Goal: Obtain resource: Download file/media

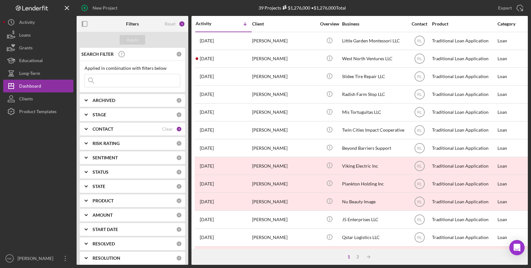
click at [123, 98] on div "ARCHIVED" at bounding box center [134, 100] width 84 height 5
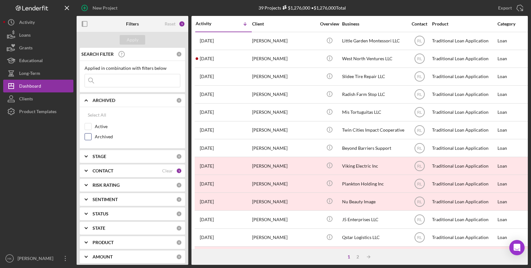
click at [94, 134] on div "Archived" at bounding box center [133, 138] width 96 height 10
click at [89, 137] on input "Archived" at bounding box center [88, 137] width 6 height 6
checkbox input "true"
click at [129, 40] on div "Apply" at bounding box center [133, 40] width 12 height 10
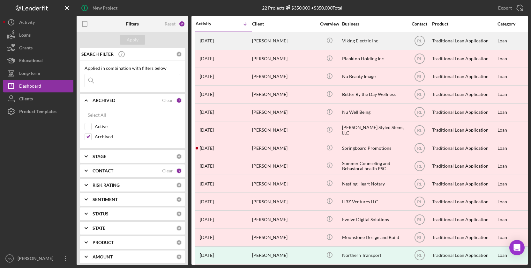
click at [321, 35] on div "Icon/Info" at bounding box center [329, 41] width 24 height 17
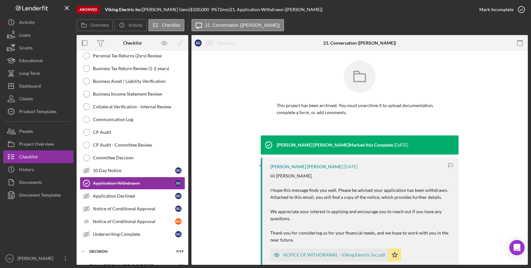
scroll to position [153, 0]
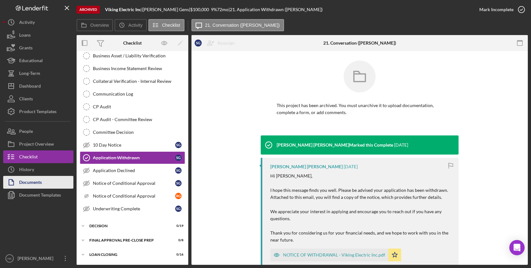
click at [11, 185] on icon "button" at bounding box center [11, 182] width 16 height 16
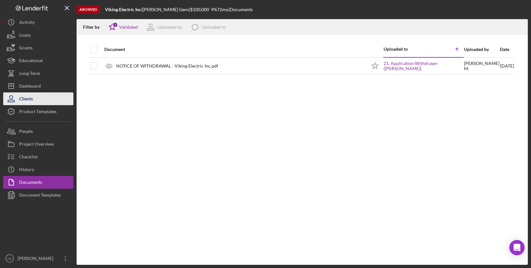
click at [50, 96] on button "Clients" at bounding box center [38, 98] width 70 height 13
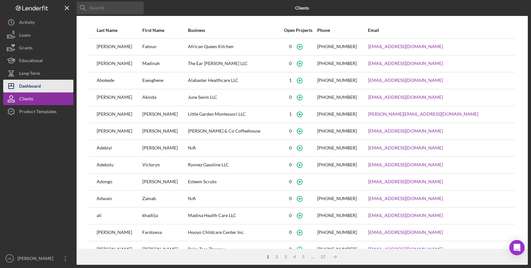
click at [44, 88] on button "Icon/Dashboard Dashboard" at bounding box center [38, 86] width 70 height 13
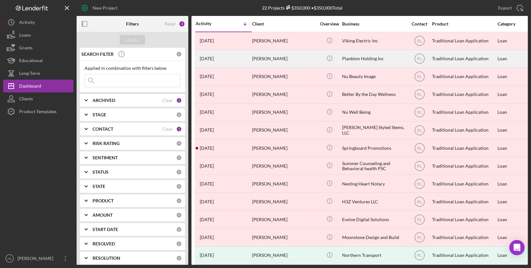
click at [286, 60] on div "[PERSON_NAME]" at bounding box center [284, 58] width 64 height 17
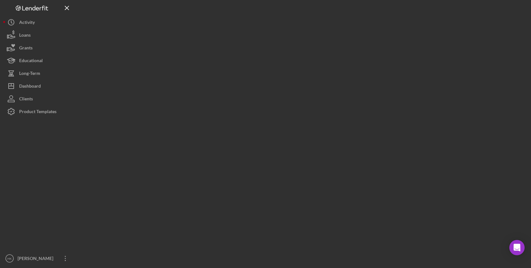
click at [286, 60] on div at bounding box center [302, 132] width 451 height 265
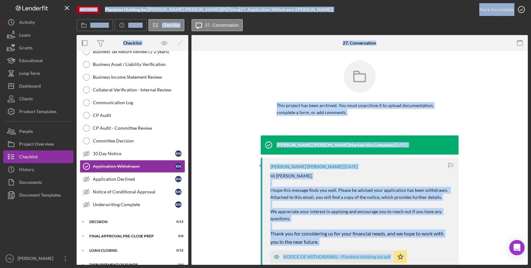
scroll to position [126, 0]
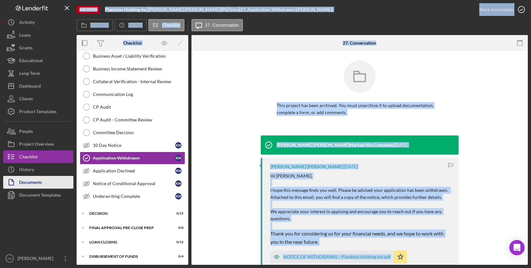
click at [46, 187] on button "Documents" at bounding box center [38, 182] width 70 height 13
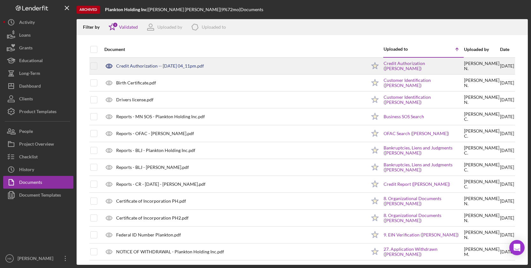
click at [98, 67] on div at bounding box center [99, 66] width 3 height 16
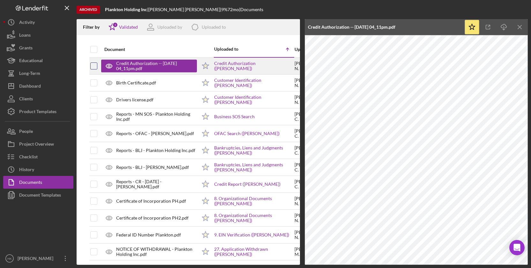
click at [93, 67] on input "checkbox" at bounding box center [94, 66] width 6 height 6
checkbox input "true"
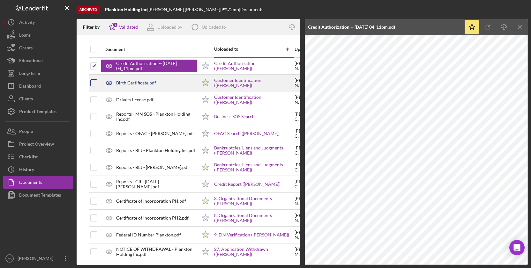
click at [94, 85] on input "checkbox" at bounding box center [94, 83] width 6 height 6
checkbox input "true"
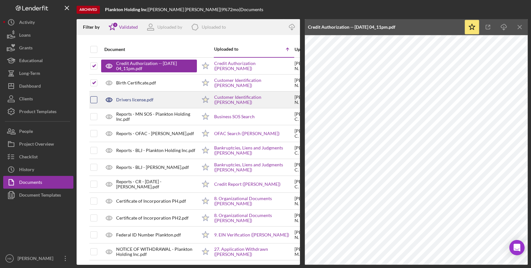
click at [94, 99] on input "checkbox" at bounding box center [94, 100] width 6 height 6
checkbox input "true"
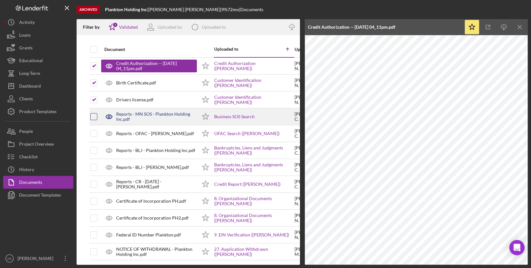
click at [94, 113] on div at bounding box center [93, 116] width 7 height 7
click at [93, 117] on input "checkbox" at bounding box center [94, 117] width 6 height 6
checkbox input "true"
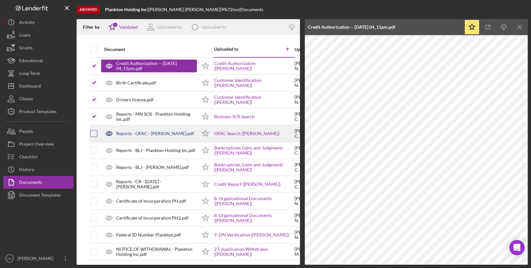
click at [94, 131] on input "checkbox" at bounding box center [94, 133] width 6 height 6
checkbox input "true"
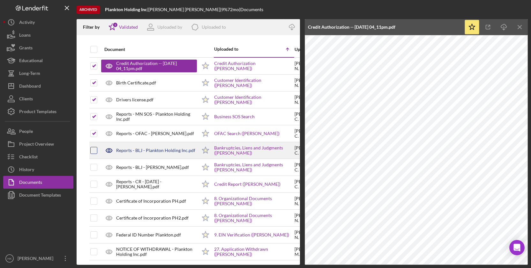
click at [94, 147] on input "checkbox" at bounding box center [94, 150] width 6 height 6
checkbox input "true"
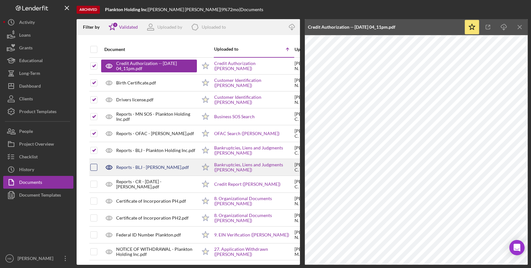
click at [94, 166] on input "checkbox" at bounding box center [94, 167] width 6 height 6
checkbox input "true"
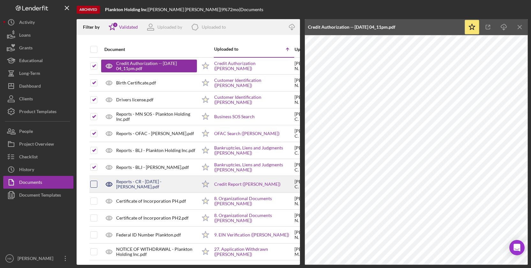
click at [94, 182] on input "checkbox" at bounding box center [94, 184] width 6 height 6
checkbox input "true"
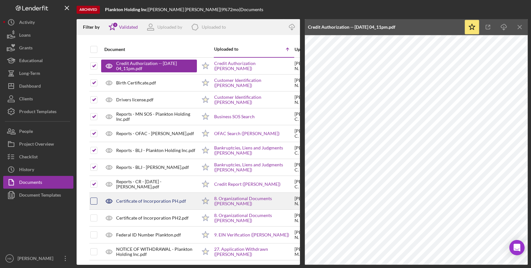
click at [94, 203] on input "checkbox" at bounding box center [94, 201] width 6 height 6
checkbox input "true"
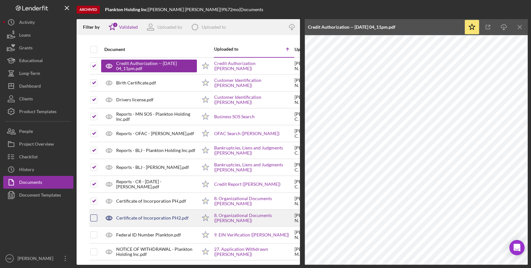
click at [95, 218] on input "checkbox" at bounding box center [94, 218] width 6 height 6
checkbox input "true"
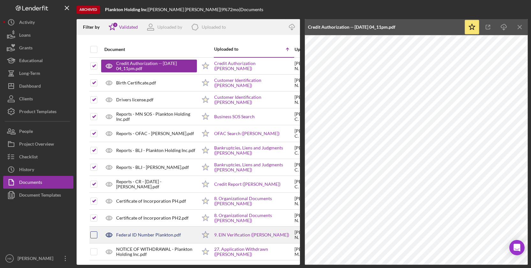
click at [94, 234] on input "checkbox" at bounding box center [94, 235] width 6 height 6
checkbox input "true"
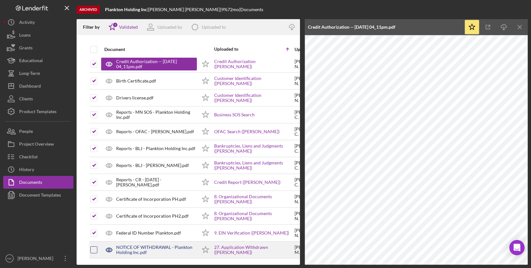
scroll to position [2, 0]
click at [96, 252] on input "checkbox" at bounding box center [94, 250] width 6 height 6
checkbox input "true"
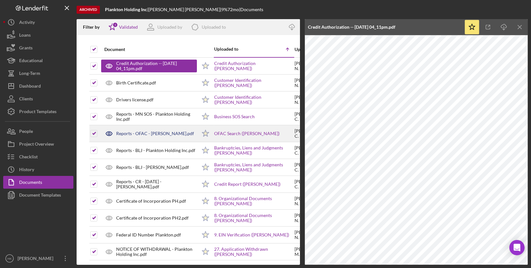
scroll to position [0, 0]
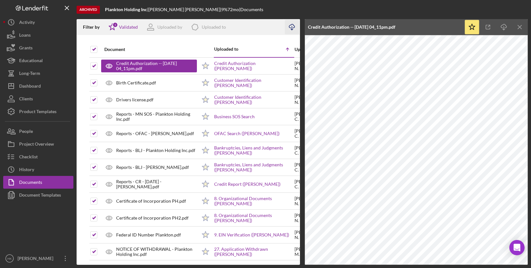
click at [290, 25] on icon "button" at bounding box center [291, 26] width 5 height 4
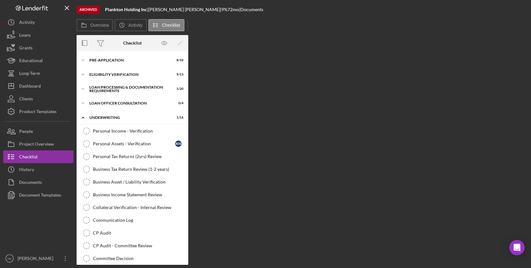
scroll to position [126, 0]
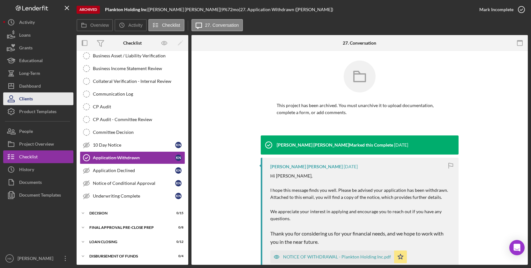
click at [52, 97] on button "Clients" at bounding box center [38, 98] width 70 height 13
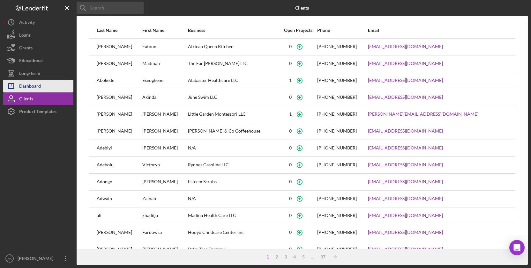
click at [40, 82] on div "Dashboard" at bounding box center [30, 87] width 22 height 14
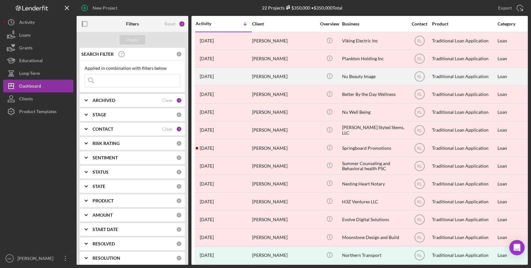
click at [283, 74] on div "[PERSON_NAME]" at bounding box center [284, 76] width 64 height 17
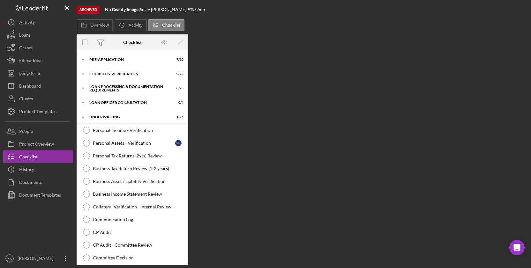
scroll to position [126, 0]
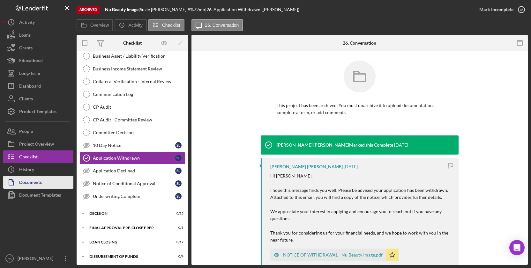
click at [45, 180] on button "Documents" at bounding box center [38, 182] width 70 height 13
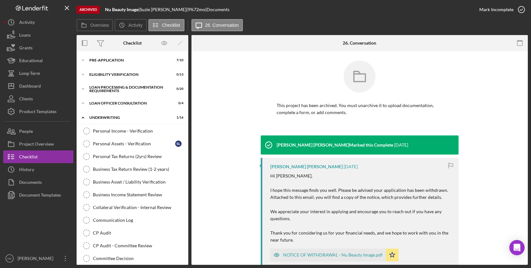
scroll to position [126, 0]
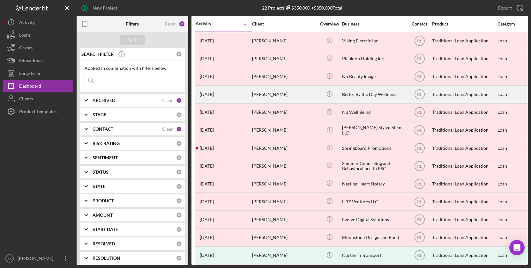
click at [276, 91] on div "[PERSON_NAME]" at bounding box center [284, 94] width 64 height 17
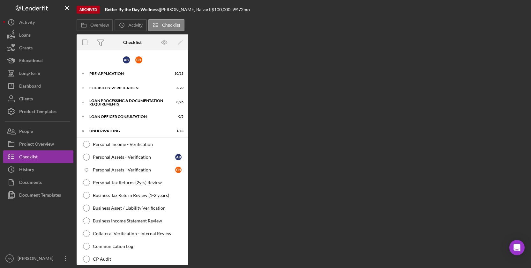
scroll to position [166, 0]
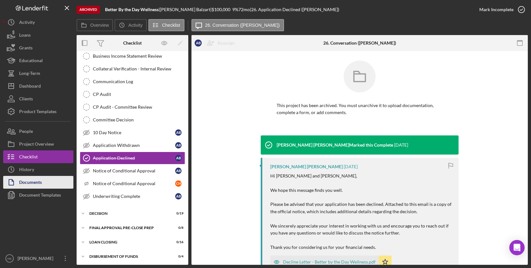
click at [44, 179] on button "Documents" at bounding box center [38, 182] width 70 height 13
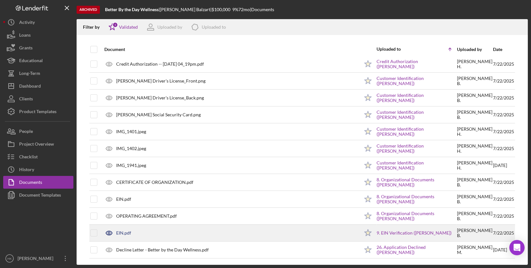
scroll to position [19, 0]
click at [98, 241] on td at bounding box center [99, 233] width 3 height 17
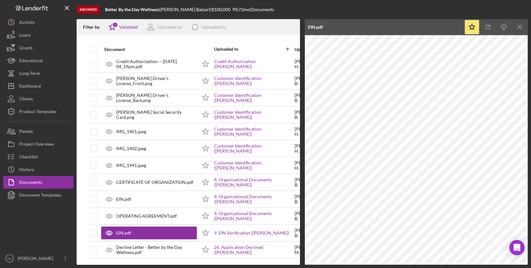
click at [96, 47] on input "checkbox" at bounding box center [94, 47] width 6 height 6
click at [95, 49] on input "checkbox" at bounding box center [94, 47] width 6 height 6
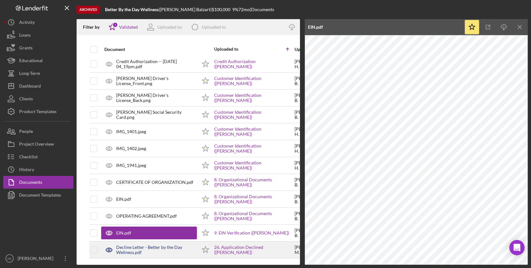
click at [95, 242] on div at bounding box center [93, 250] width 7 height 16
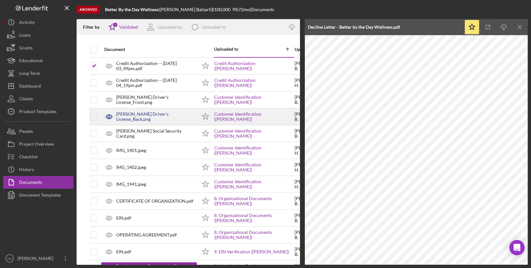
scroll to position [0, 0]
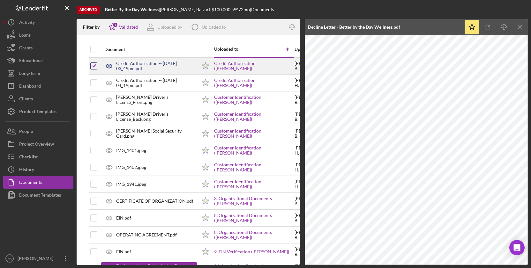
click at [93, 65] on input "checkbox" at bounding box center [94, 66] width 6 height 6
checkbox input "false"
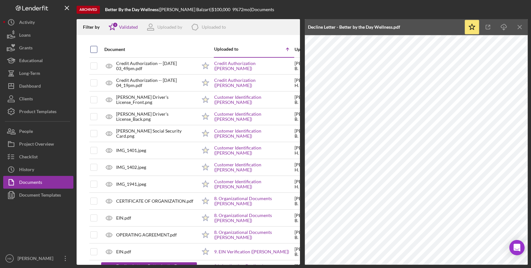
click at [93, 51] on input "checkbox" at bounding box center [94, 49] width 6 height 6
checkbox input "true"
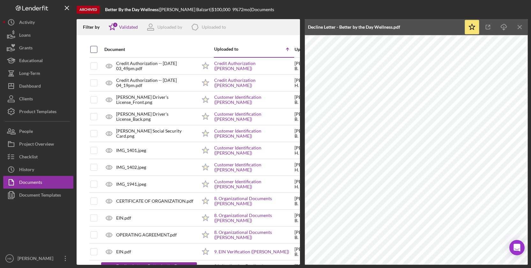
checkbox input "true"
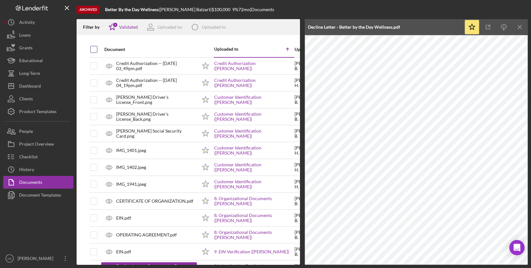
checkbox input "true"
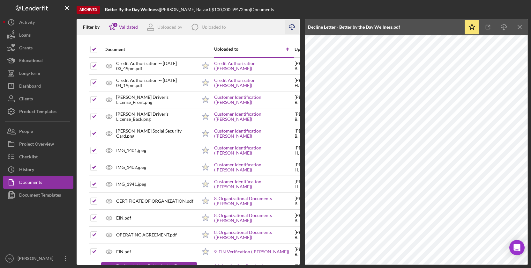
click at [291, 27] on icon "Icon/Download" at bounding box center [292, 27] width 14 height 14
drag, startPoint x: 103, startPoint y: 11, endPoint x: 160, endPoint y: 12, distance: 57.4
click at [160, 12] on div "Archived Better By the Day Wellness | [PERSON_NAME] | $100,000 9 % 72 mo | Docu…" at bounding box center [302, 9] width 451 height 19
click at [120, 12] on b "Better By the Day Wellness" at bounding box center [132, 9] width 54 height 5
drag, startPoint x: 106, startPoint y: 9, endPoint x: 160, endPoint y: 9, distance: 53.9
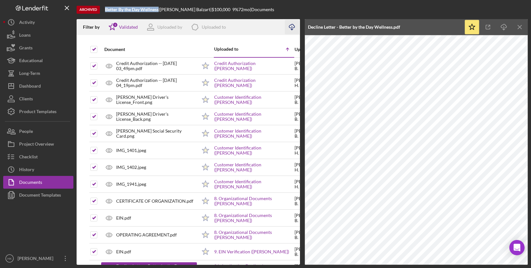
click at [160, 9] on div "Better By the Day Wellness |" at bounding box center [132, 9] width 55 height 5
copy b "Better By the Day Wellness"
click at [39, 95] on button "Clients" at bounding box center [38, 98] width 70 height 13
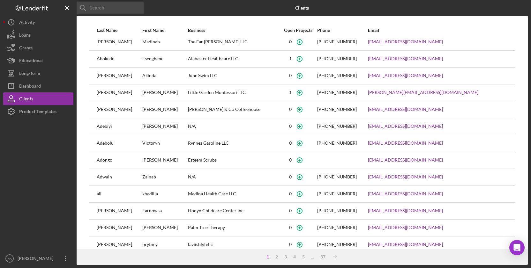
scroll to position [21, 0]
click at [58, 86] on button "Icon/Dashboard Dashboard" at bounding box center [38, 86] width 70 height 13
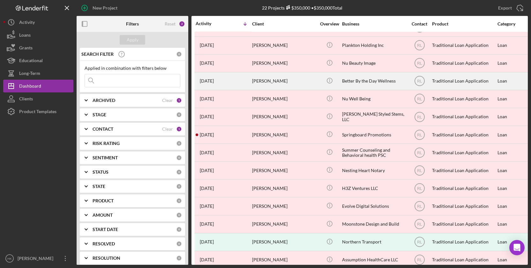
scroll to position [46, 0]
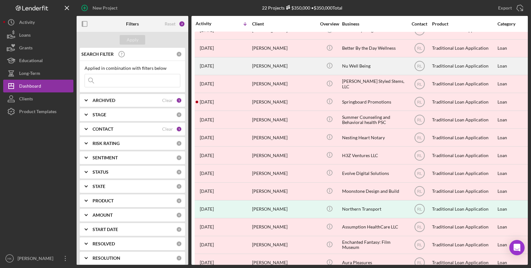
click at [382, 62] on div "Nu Well Being" at bounding box center [374, 66] width 64 height 17
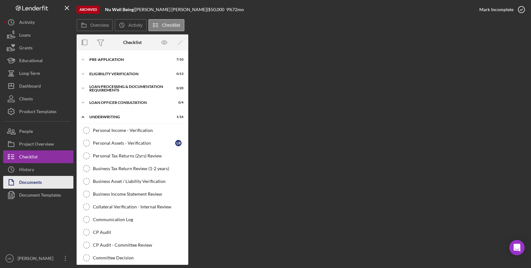
scroll to position [126, 0]
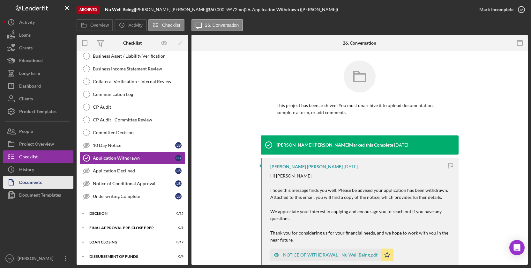
click at [37, 180] on div "Documents" at bounding box center [30, 183] width 23 height 14
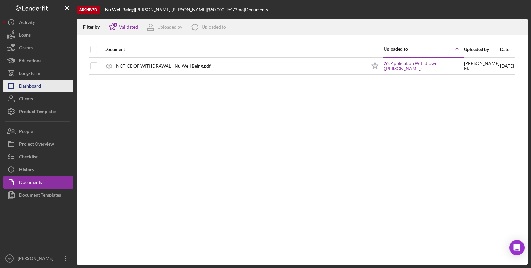
click at [45, 87] on button "Icon/Dashboard Dashboard" at bounding box center [38, 86] width 70 height 13
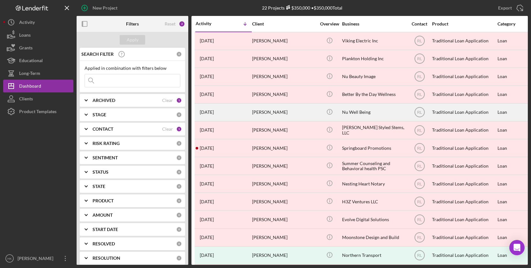
scroll to position [39, 0]
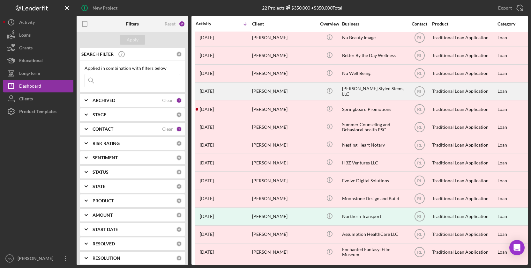
click at [356, 91] on div "[PERSON_NAME] Styled Stems, LLC" at bounding box center [374, 91] width 64 height 17
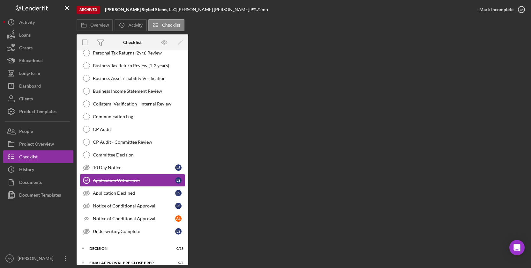
scroll to position [153, 0]
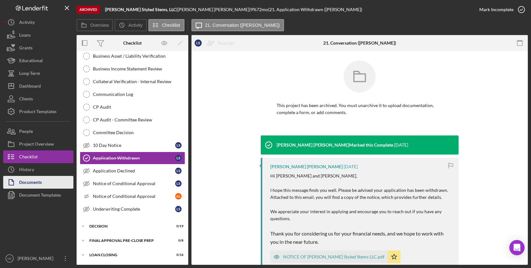
click at [51, 179] on button "Documents" at bounding box center [38, 182] width 70 height 13
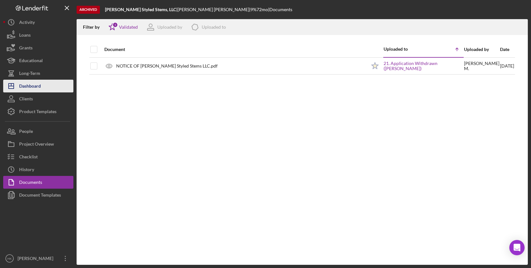
click at [43, 84] on button "Icon/Dashboard Dashboard" at bounding box center [38, 86] width 70 height 13
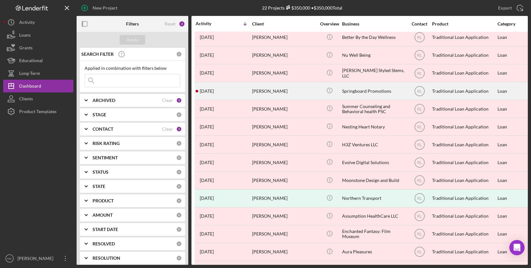
scroll to position [59, 0]
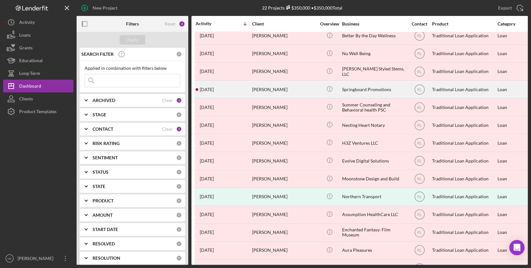
click at [292, 84] on div "[PERSON_NAME]" at bounding box center [284, 89] width 64 height 17
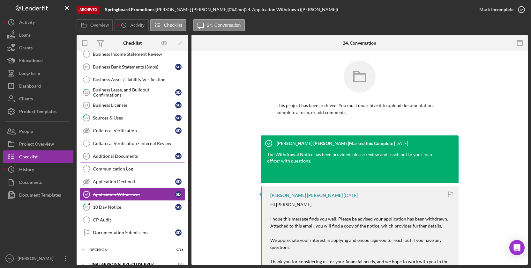
scroll to position [265, 0]
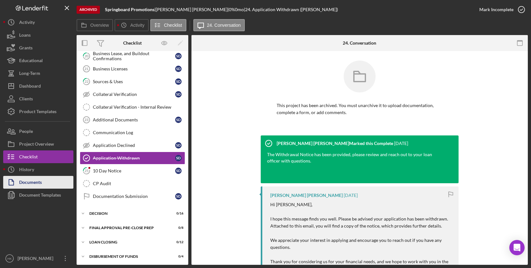
click at [26, 181] on div "Documents" at bounding box center [30, 183] width 23 height 14
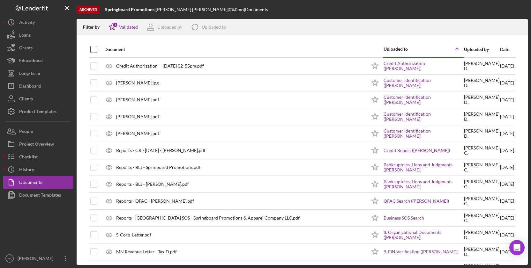
click at [95, 47] on input "checkbox" at bounding box center [94, 49] width 6 height 6
checkbox input "true"
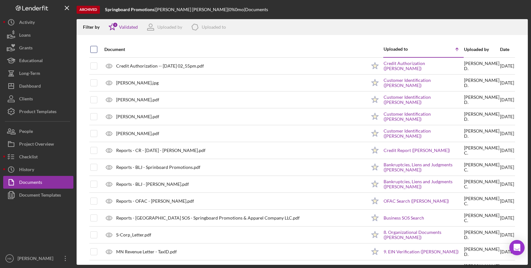
checkbox input "true"
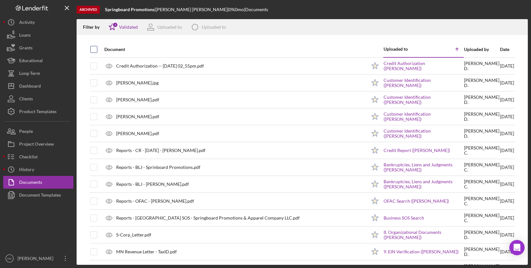
checkbox input "true"
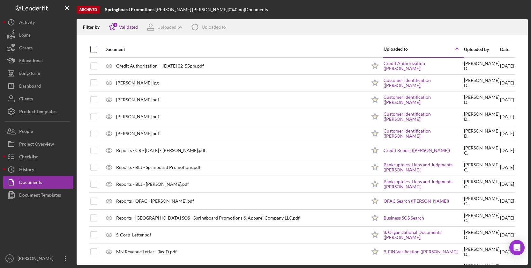
checkbox input "true"
click at [519, 23] on icon "Icon/Download" at bounding box center [520, 27] width 14 height 14
drag, startPoint x: 104, startPoint y: 9, endPoint x: 154, endPoint y: 11, distance: 50.1
click at [154, 11] on div "Archived Springboard Promotions | [PERSON_NAME] | 0 % 0 mo | Documents" at bounding box center [302, 9] width 451 height 19
copy b "Springboard Promotions"
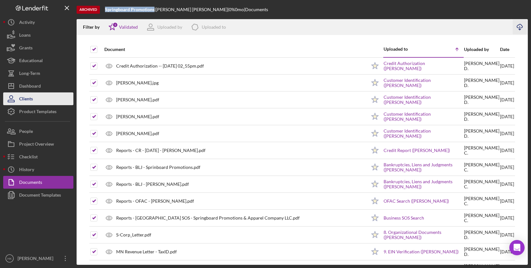
click at [55, 98] on button "Clients" at bounding box center [38, 98] width 70 height 13
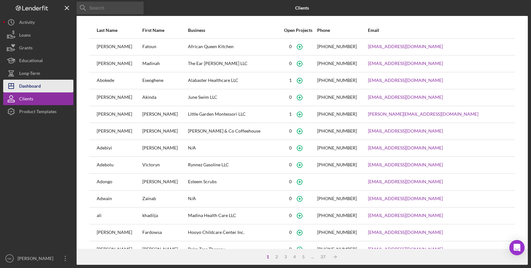
click at [52, 90] on button "Icon/Dashboard Dashboard" at bounding box center [38, 86] width 70 height 13
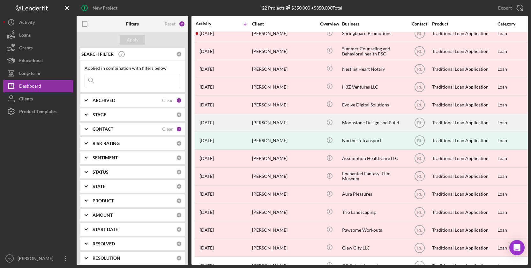
scroll to position [115, 0]
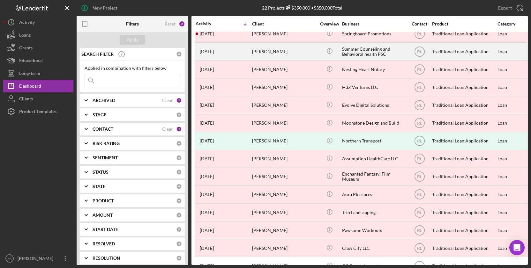
click at [316, 55] on td "[PERSON_NAME]" at bounding box center [284, 52] width 65 height 18
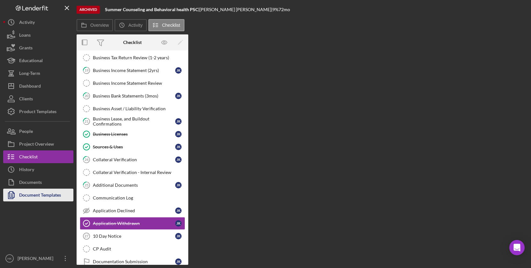
scroll to position [265, 0]
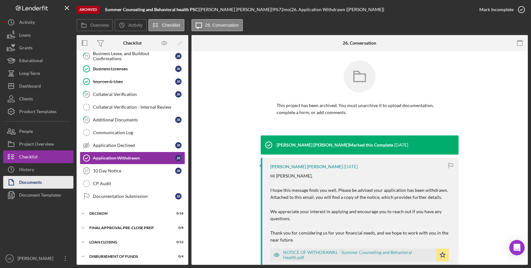
click at [38, 186] on div "Documents" at bounding box center [30, 183] width 23 height 14
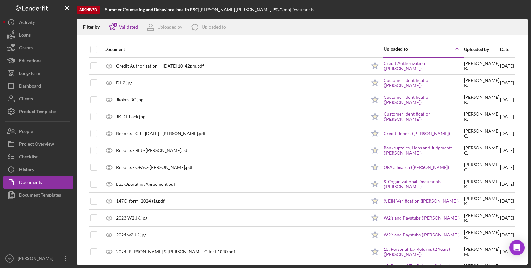
drag, startPoint x: 200, startPoint y: 11, endPoint x: 106, endPoint y: 10, distance: 94.7
click at [106, 10] on div "Summer Counseling and Behavioral health PSC |" at bounding box center [152, 9] width 94 height 5
copy div "Summer Counseling and Behavioral health PSC"
click at [94, 49] on input "checkbox" at bounding box center [94, 49] width 6 height 6
checkbox input "true"
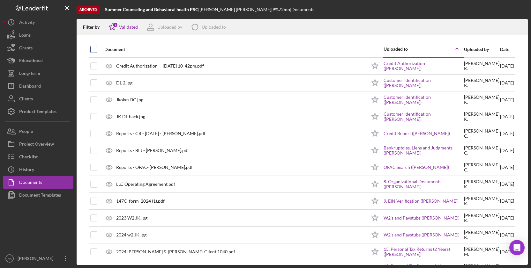
checkbox input "true"
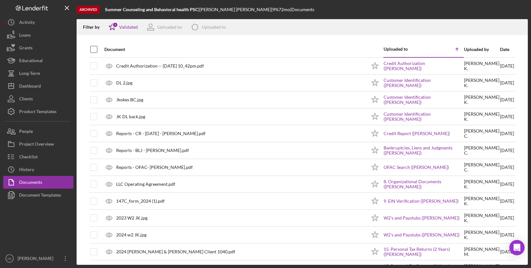
checkbox input "true"
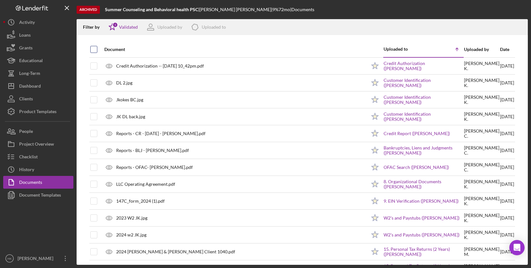
checkbox input "true"
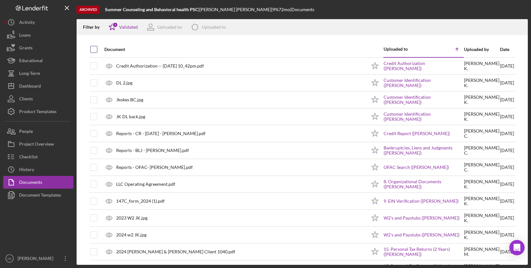
checkbox input "true"
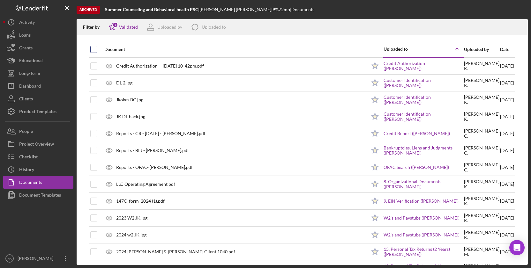
checkbox input "true"
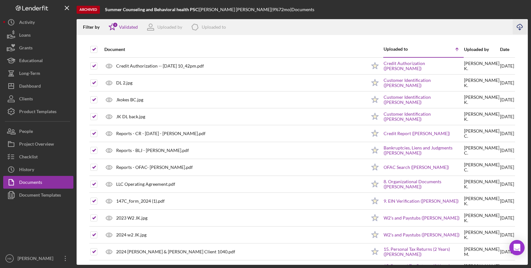
click at [518, 31] on icon "Icon/Download" at bounding box center [520, 27] width 14 height 14
click at [93, 50] on input "checkbox" at bounding box center [94, 49] width 6 height 6
checkbox input "false"
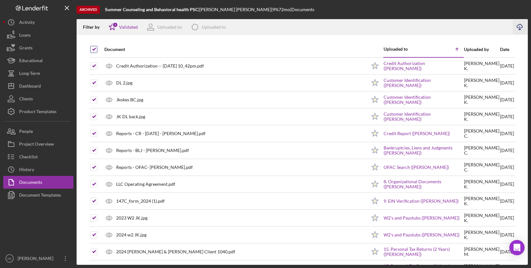
checkbox input "false"
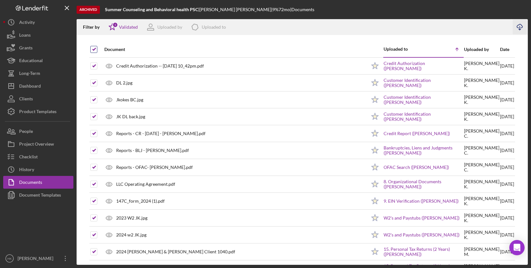
checkbox input "false"
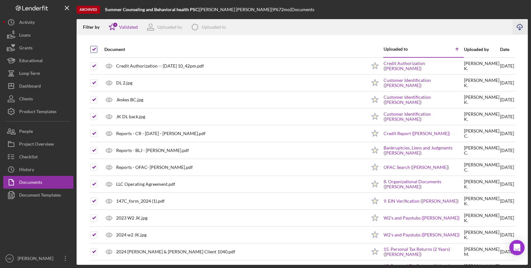
checkbox input "false"
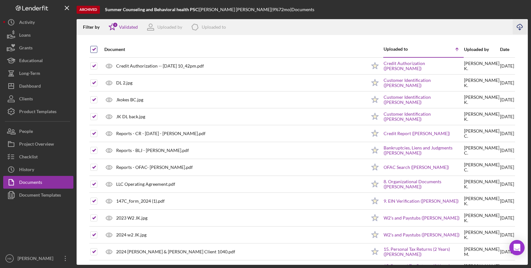
checkbox input "false"
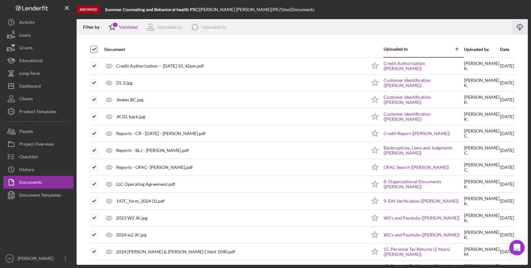
checkbox input "false"
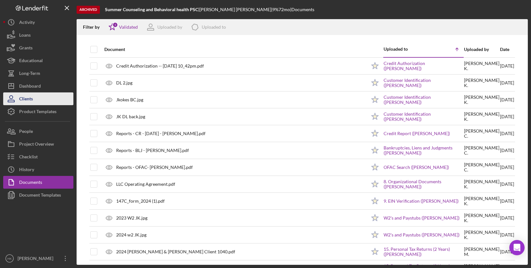
click at [52, 97] on button "Clients" at bounding box center [38, 98] width 70 height 13
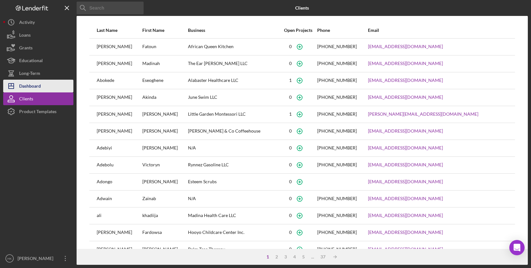
click at [57, 90] on button "Icon/Dashboard Dashboard" at bounding box center [38, 86] width 70 height 13
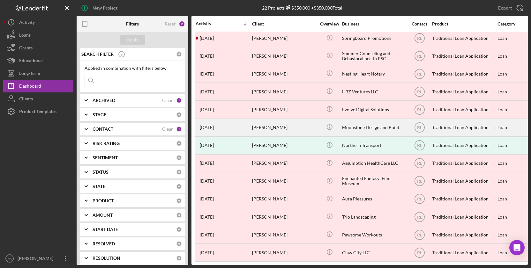
scroll to position [110, 0]
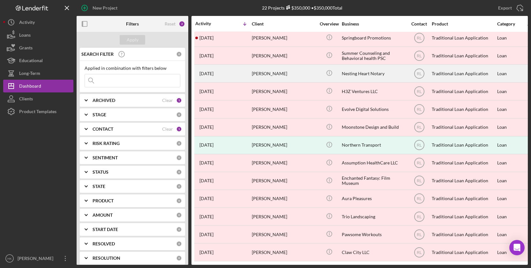
click at [390, 76] on div "Nesting Heart Notary" at bounding box center [374, 73] width 64 height 17
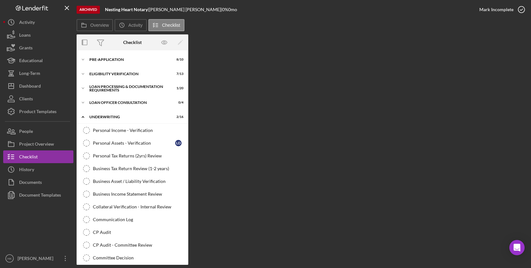
scroll to position [139, 0]
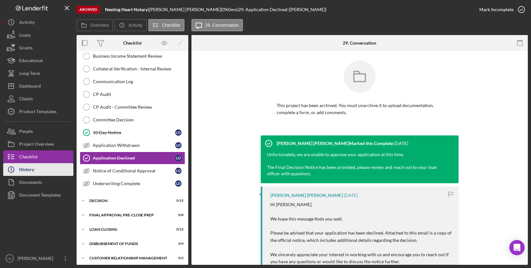
click at [41, 167] on button "Icon/History History" at bounding box center [38, 169] width 70 height 13
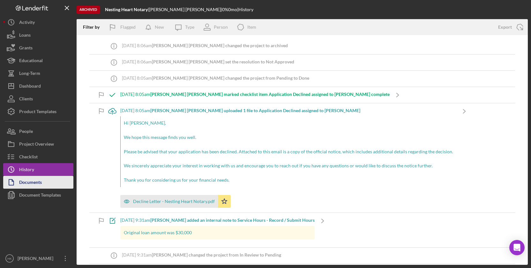
click at [37, 184] on div "Documents" at bounding box center [30, 183] width 23 height 14
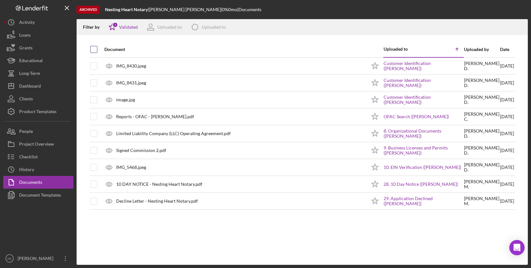
click at [95, 50] on input "checkbox" at bounding box center [94, 49] width 6 height 6
checkbox input "true"
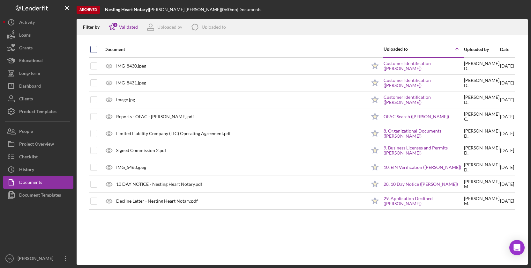
checkbox input "true"
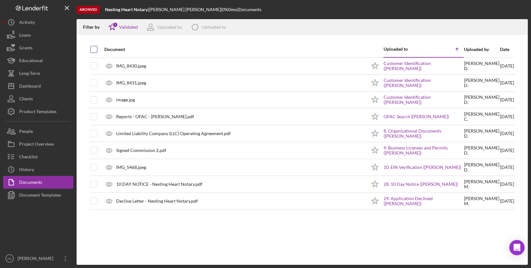
checkbox input "true"
click at [518, 26] on icon "Icon/Download" at bounding box center [520, 27] width 14 height 14
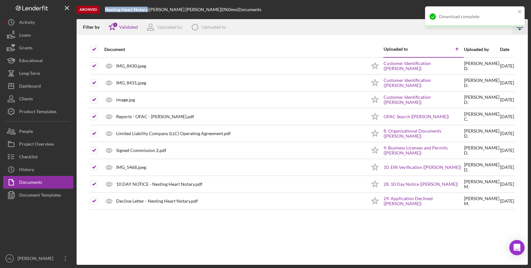
drag, startPoint x: 148, startPoint y: 10, endPoint x: 106, endPoint y: 10, distance: 42.4
click at [106, 10] on div "Nesting Heart Notary |" at bounding box center [127, 9] width 44 height 5
copy b "Nesting Heart Notary"
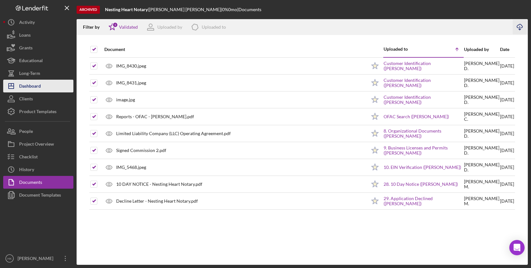
click at [50, 92] on button "Icon/Dashboard Dashboard" at bounding box center [38, 86] width 70 height 13
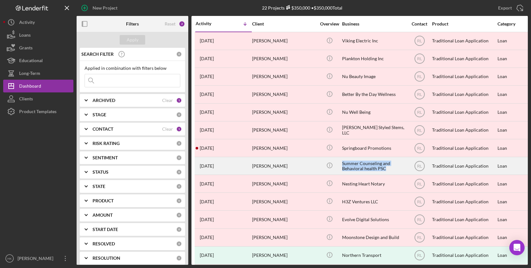
drag, startPoint x: 393, startPoint y: 166, endPoint x: 338, endPoint y: 159, distance: 55.4
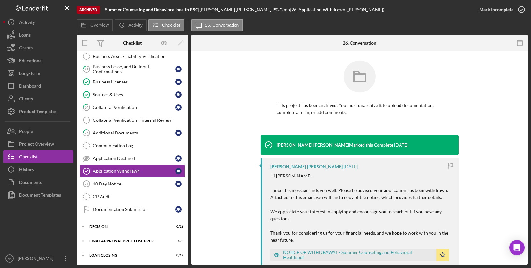
scroll to position [265, 0]
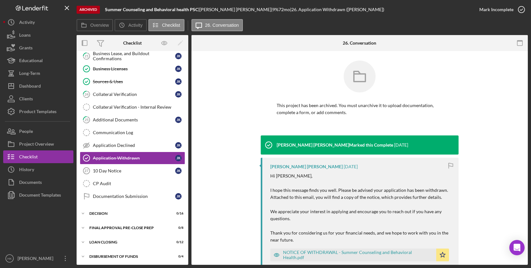
drag, startPoint x: 200, startPoint y: 9, endPoint x: 105, endPoint y: 10, distance: 95.4
click at [104, 10] on div "Archived Summer Counseling and Behavioral health PSC | [PERSON_NAME] | 9 % 72 m…" at bounding box center [275, 9] width 396 height 19
copy div "Summer Counseling and Behavioral health PSC"
click at [39, 90] on div "Dashboard" at bounding box center [30, 87] width 22 height 14
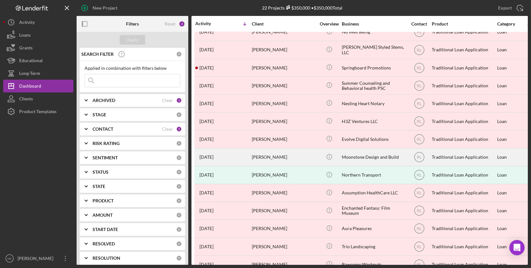
scroll to position [101, 0]
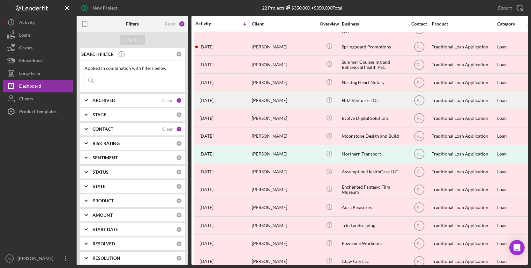
click at [273, 101] on div "[PERSON_NAME]" at bounding box center [284, 100] width 64 height 17
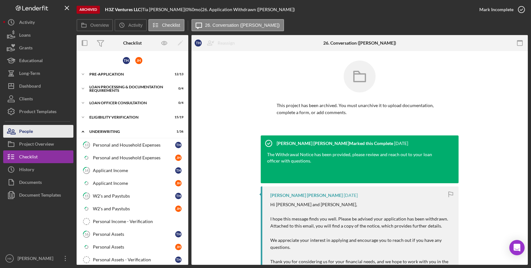
scroll to position [382, 0]
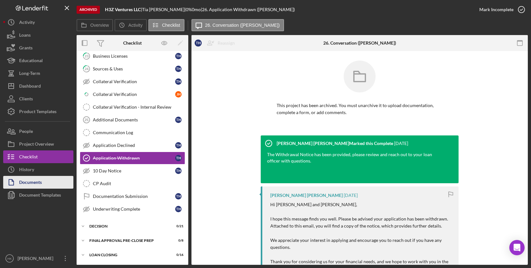
click at [32, 185] on div "Documents" at bounding box center [30, 183] width 23 height 14
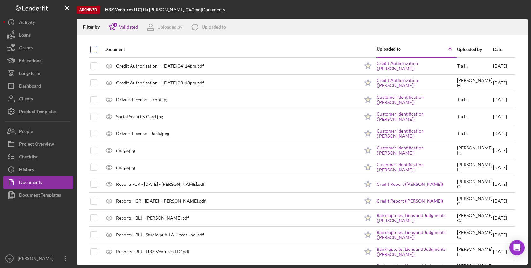
click at [93, 48] on input "checkbox" at bounding box center [94, 49] width 6 height 6
checkbox input "true"
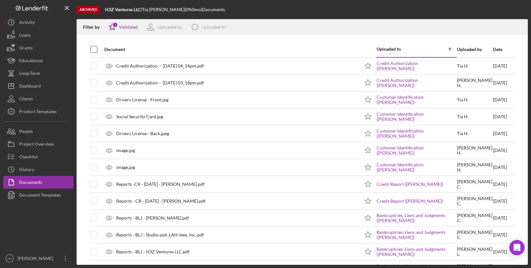
checkbox input "true"
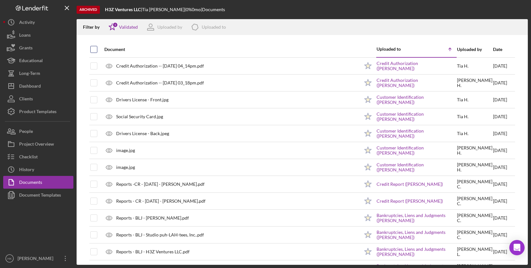
checkbox input "true"
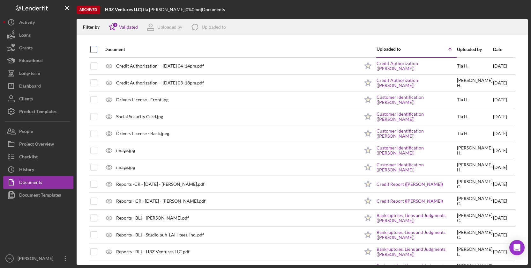
checkbox input "true"
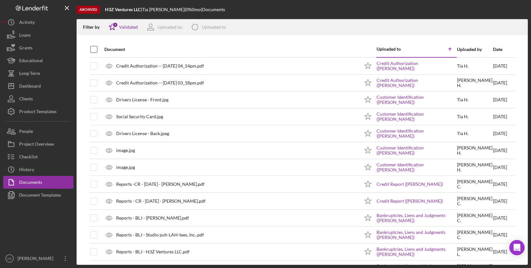
checkbox input "true"
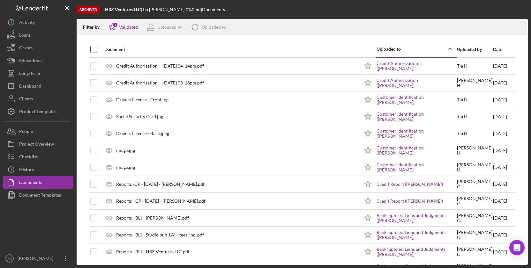
checkbox input "true"
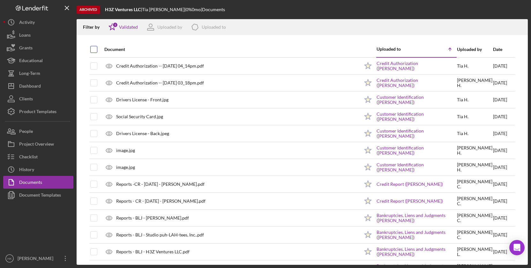
checkbox input "true"
click at [520, 27] on line "button" at bounding box center [520, 28] width 0 height 4
drag, startPoint x: 143, startPoint y: 11, endPoint x: 106, endPoint y: 10, distance: 36.7
click at [106, 10] on div "H3Z Ventures LLC |" at bounding box center [123, 9] width 37 height 5
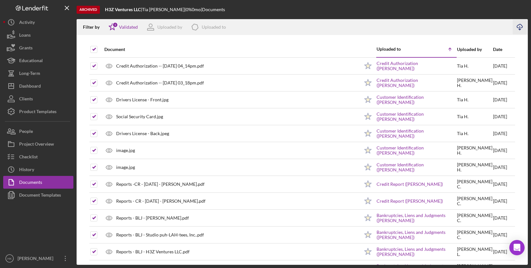
copy div "H3Z Ventures LLC"
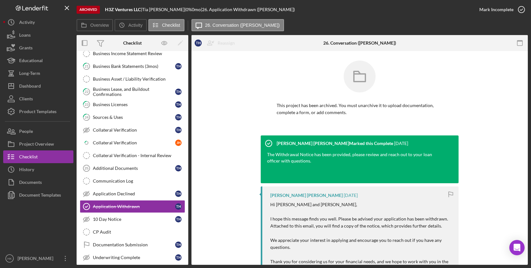
scroll to position [383, 0]
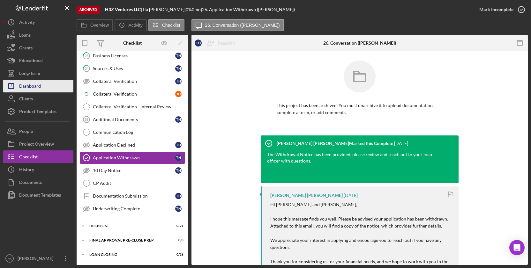
click at [43, 89] on button "Icon/Dashboard Dashboard" at bounding box center [38, 86] width 70 height 13
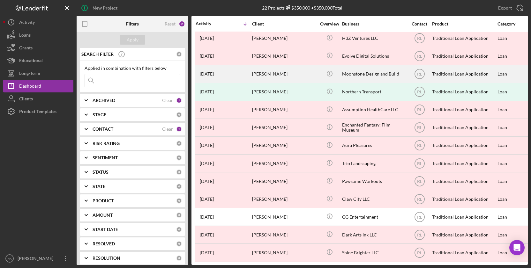
scroll to position [163, 0]
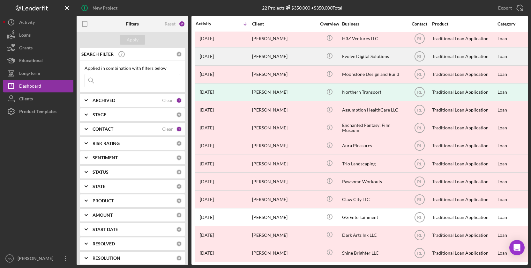
click at [380, 58] on div "Evolve Digital Solutions" at bounding box center [374, 56] width 64 height 17
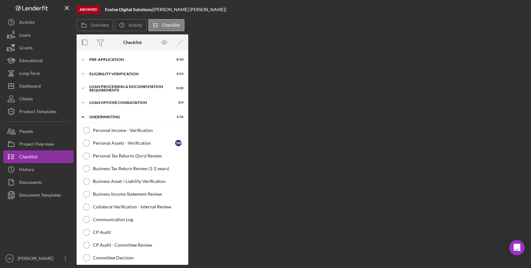
scroll to position [139, 0]
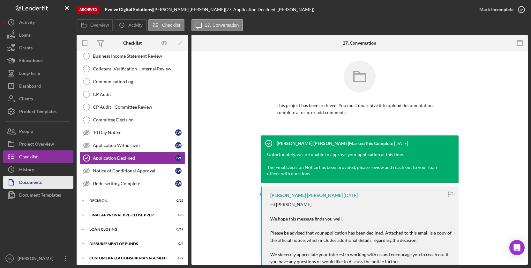
click at [46, 180] on button "Documents" at bounding box center [38, 182] width 70 height 13
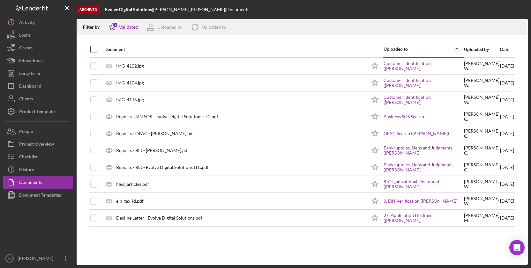
click at [95, 50] on input "checkbox" at bounding box center [94, 49] width 6 height 6
checkbox input "true"
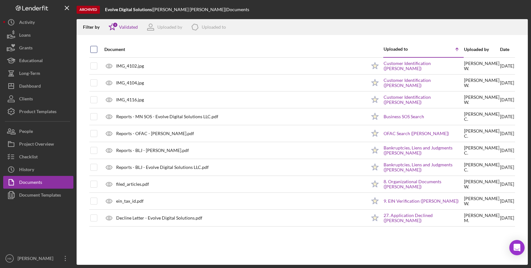
checkbox input "true"
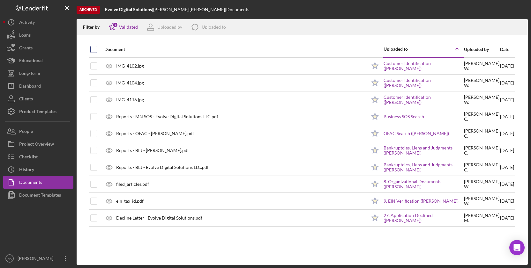
checkbox input "true"
click at [521, 30] on icon "Icon/Download" at bounding box center [520, 27] width 14 height 14
drag, startPoint x: 106, startPoint y: 10, endPoint x: 152, endPoint y: 11, distance: 46.6
click at [152, 11] on div "Evolve Digital Solutions |" at bounding box center [129, 9] width 48 height 5
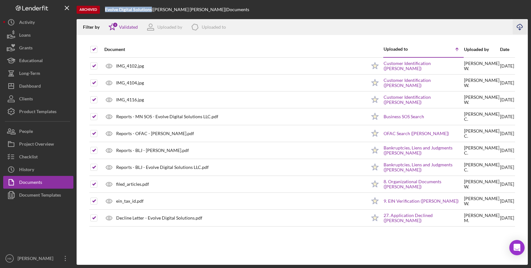
copy b "Evolve Digital Solutions"
click at [33, 88] on div "Dashboard" at bounding box center [30, 87] width 22 height 14
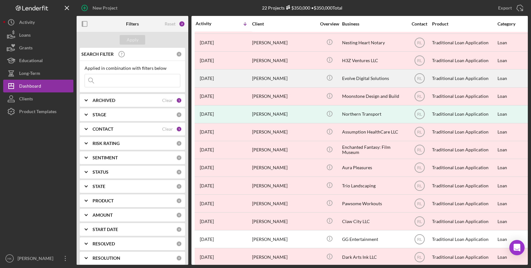
scroll to position [149, 0]
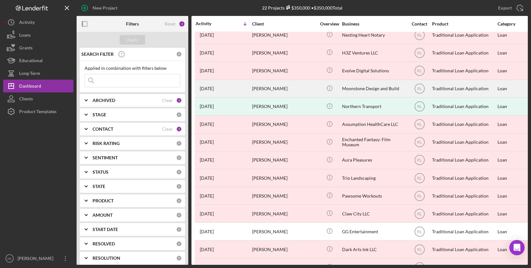
click at [317, 85] on td "Icon/Info" at bounding box center [329, 89] width 25 height 18
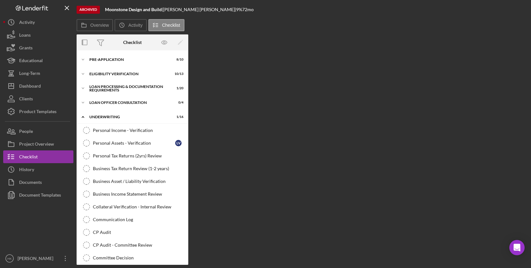
scroll to position [126, 0]
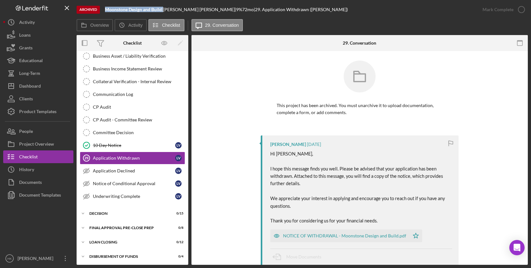
drag, startPoint x: 163, startPoint y: 7, endPoint x: 103, endPoint y: 7, distance: 60.0
click at [103, 7] on div "Archived Moonstone Design and Build | [PERSON_NAME] | 9 % 72 mo | 29. Applicati…" at bounding box center [276, 9] width 399 height 19
copy div "Moonstone Design and Build"
click at [38, 177] on div "Documents" at bounding box center [30, 183] width 23 height 14
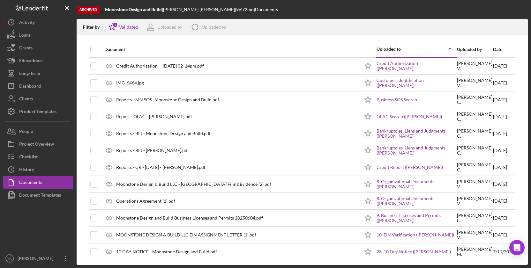
click at [97, 47] on th at bounding box center [94, 49] width 8 height 16
click at [93, 49] on input "checkbox" at bounding box center [94, 49] width 6 height 6
checkbox input "true"
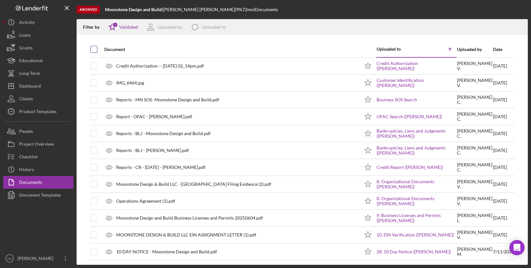
checkbox input "true"
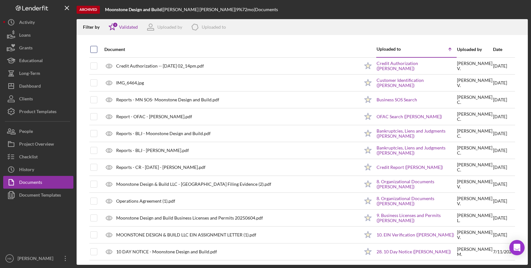
checkbox input "true"
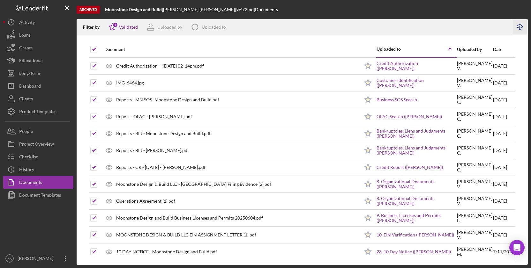
click at [518, 28] on icon "button" at bounding box center [519, 26] width 5 height 4
click at [44, 99] on button "Clients" at bounding box center [38, 98] width 70 height 13
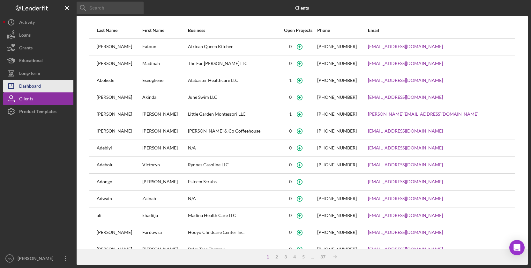
click at [9, 84] on polygon "button" at bounding box center [11, 86] width 5 height 5
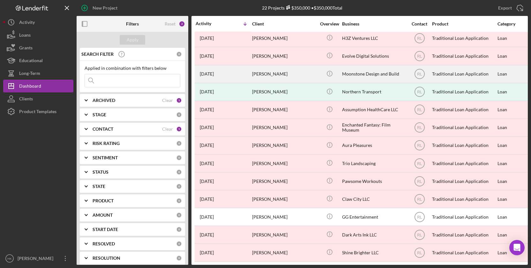
scroll to position [163, 0]
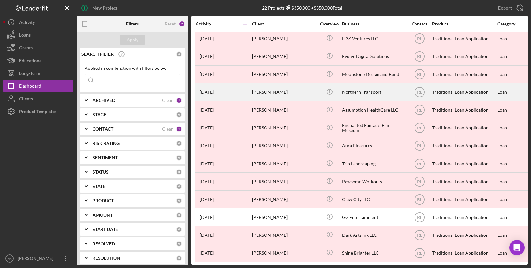
click at [362, 94] on div "Northern Transport" at bounding box center [374, 92] width 64 height 17
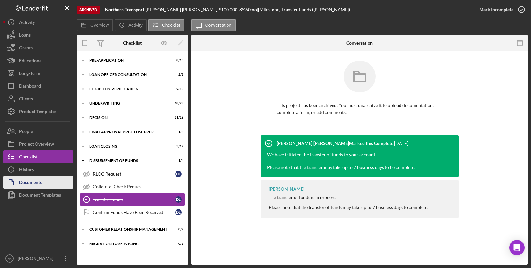
click at [28, 187] on div "Documents" at bounding box center [30, 183] width 23 height 14
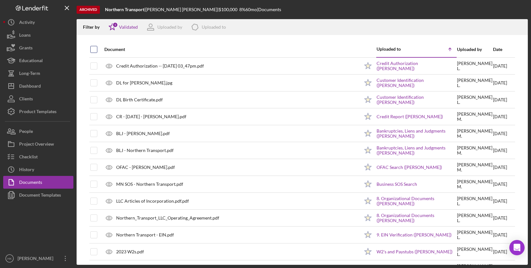
click at [94, 51] on input "checkbox" at bounding box center [94, 49] width 6 height 6
checkbox input "true"
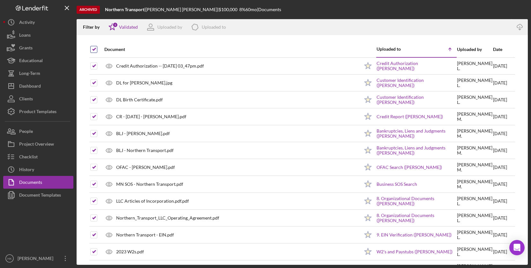
checkbox input "true"
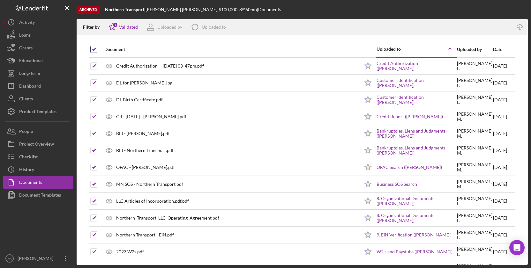
checkbox input "true"
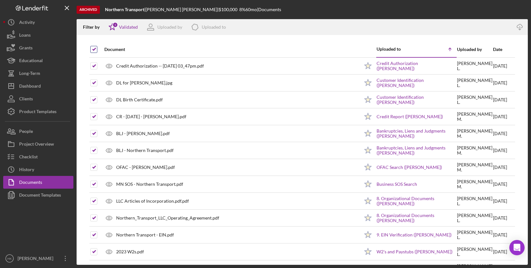
checkbox input "true"
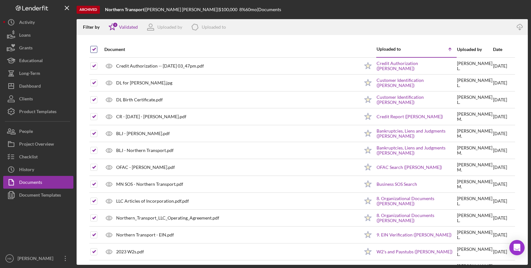
checkbox input "true"
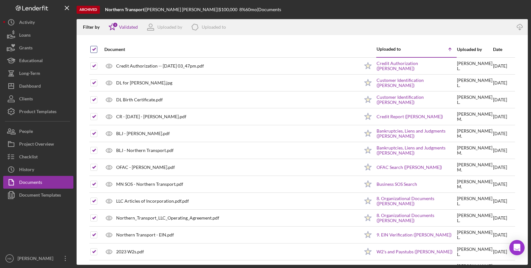
checkbox input "true"
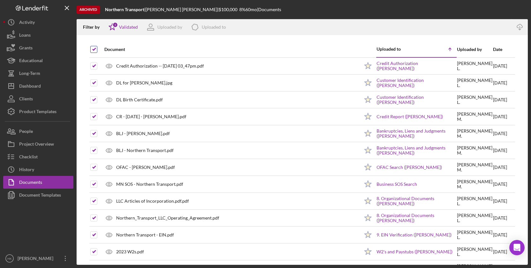
checkbox input "true"
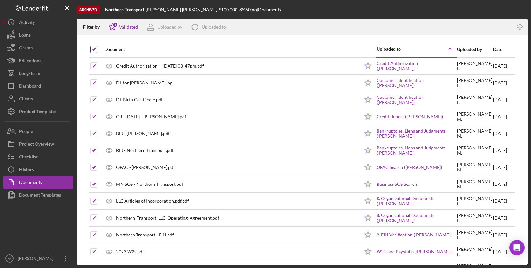
checkbox input "true"
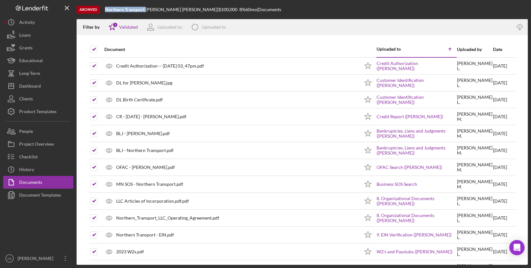
drag, startPoint x: 145, startPoint y: 11, endPoint x: 107, endPoint y: 11, distance: 38.3
click at [107, 11] on div "Northern Transport |" at bounding box center [125, 9] width 41 height 5
copy div "orthern Transport"
drag, startPoint x: 105, startPoint y: 10, endPoint x: 145, endPoint y: 11, distance: 39.9
click at [145, 11] on div "Northern Transport |" at bounding box center [125, 9] width 41 height 5
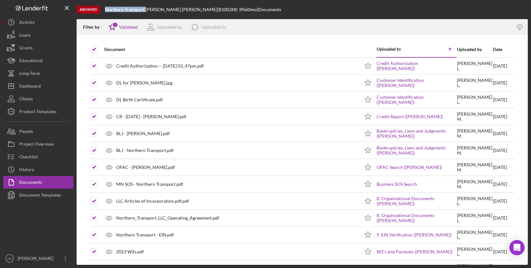
copy div "Northern Transport"
click at [518, 29] on icon "Icon/Download" at bounding box center [520, 27] width 14 height 14
click at [310, 20] on div "Filter by Icon/Star 1 Validated Uploaded by Icon/Product Uploaded to" at bounding box center [294, 27] width 435 height 16
drag, startPoint x: 145, startPoint y: 10, endPoint x: 102, endPoint y: 10, distance: 42.7
click at [102, 10] on div "Archived Northern Transport | [PERSON_NAME] | $100,000 8 % 60 mo | Documents" at bounding box center [302, 9] width 451 height 19
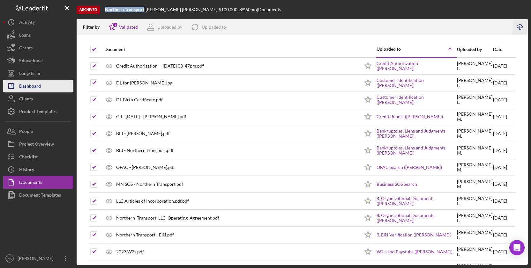
click at [38, 91] on div "Dashboard" at bounding box center [30, 87] width 22 height 14
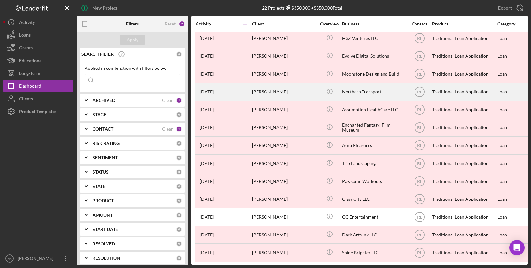
scroll to position [163, 0]
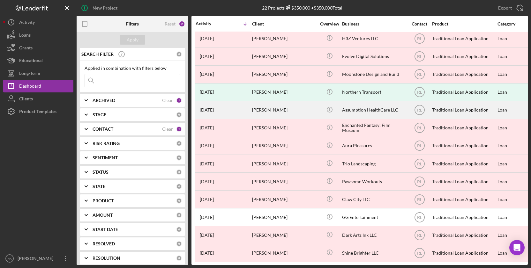
click at [377, 107] on div "Assumption HealthCare LLC" at bounding box center [374, 110] width 64 height 17
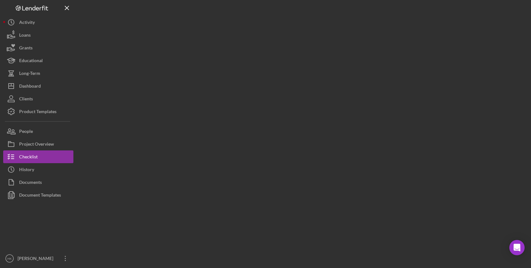
click at [377, 107] on div at bounding box center [302, 132] width 451 height 265
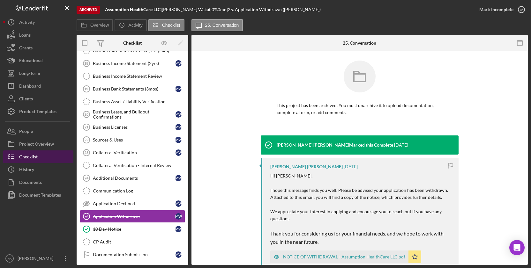
scroll to position [265, 0]
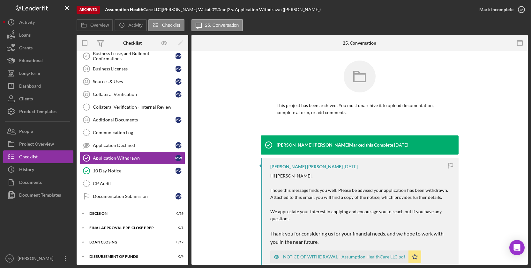
drag, startPoint x: 162, startPoint y: 9, endPoint x: 107, endPoint y: 8, distance: 54.9
click at [107, 8] on div "Assumption HealthCare LLC |" at bounding box center [133, 9] width 57 height 5
click at [34, 181] on div "Documents" at bounding box center [30, 183] width 23 height 14
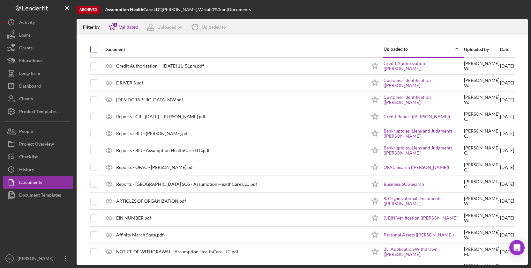
click at [93, 52] on input "checkbox" at bounding box center [94, 49] width 6 height 6
click at [522, 30] on icon "Icon/Download" at bounding box center [520, 27] width 14 height 14
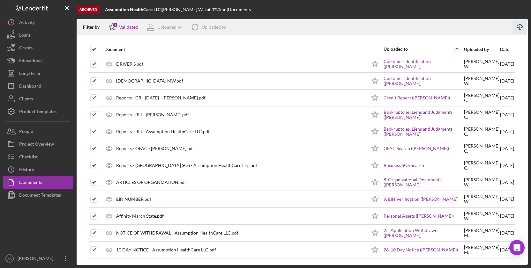
scroll to position [19, 0]
click at [52, 94] on button "Clients" at bounding box center [38, 98] width 70 height 13
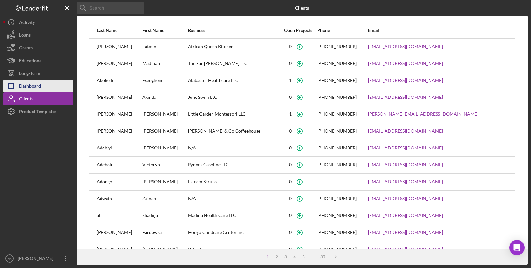
click at [50, 89] on button "Icon/Dashboard Dashboard" at bounding box center [38, 86] width 70 height 13
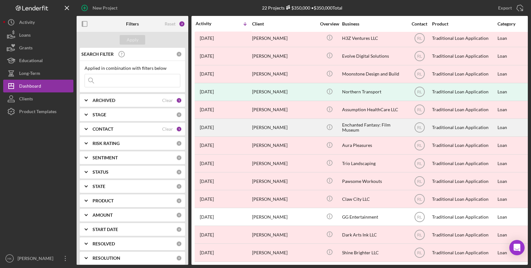
scroll to position [163, 0]
click at [318, 123] on div "Icon/Info" at bounding box center [329, 128] width 24 height 17
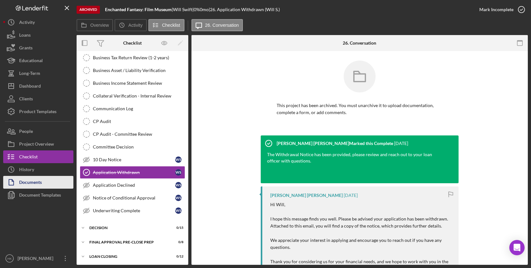
scroll to position [126, 0]
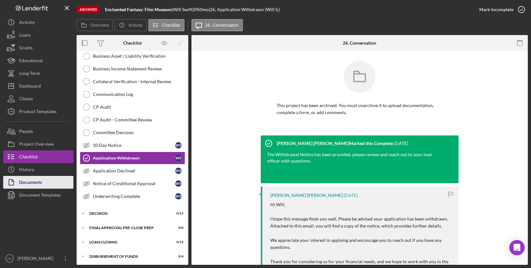
click at [32, 181] on div "Documents" at bounding box center [30, 183] width 23 height 14
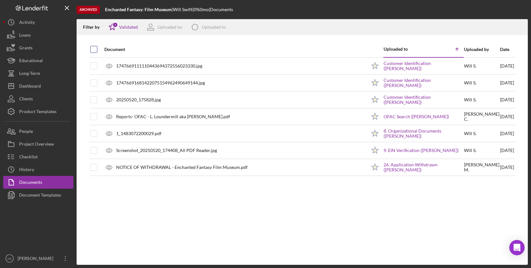
click at [91, 50] on input "checkbox" at bounding box center [94, 49] width 6 height 6
click at [518, 27] on icon "Icon/Download" at bounding box center [520, 27] width 14 height 14
drag, startPoint x: 173, startPoint y: 11, endPoint x: 105, endPoint y: 11, distance: 67.6
click at [105, 11] on div "Enchanted Fantasy: Film Museum |" at bounding box center [139, 9] width 68 height 5
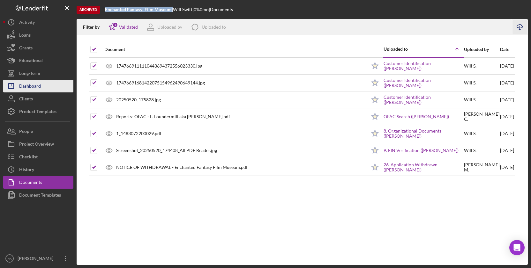
click at [38, 88] on div "Dashboard" at bounding box center [30, 87] width 22 height 14
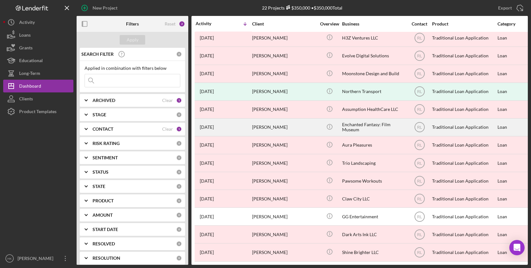
scroll to position [163, 0]
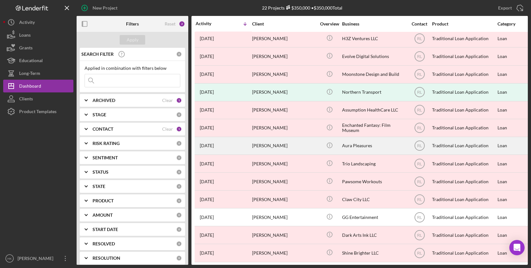
click at [364, 142] on div "Aura Pleasures" at bounding box center [374, 145] width 64 height 17
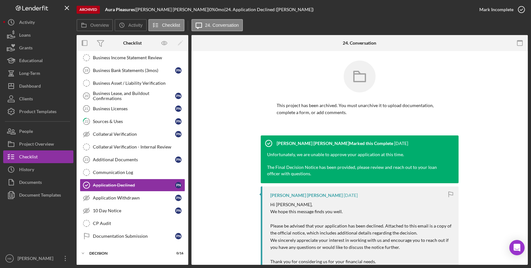
scroll to position [252, 0]
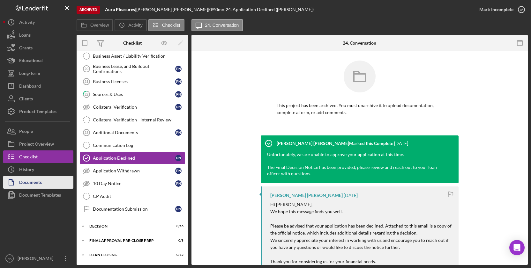
click at [32, 181] on div "Documents" at bounding box center [30, 183] width 23 height 14
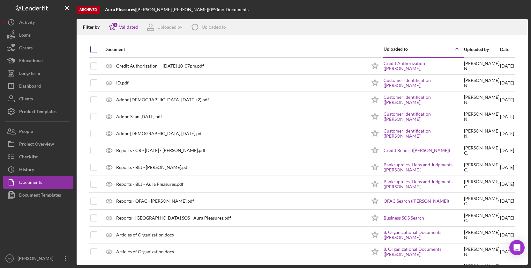
click at [94, 52] on input "checkbox" at bounding box center [94, 49] width 6 height 6
drag, startPoint x: 138, startPoint y: 10, endPoint x: 90, endPoint y: 10, distance: 47.5
click at [90, 10] on div "Archived Aura Pleasures | [PERSON_NAME] | 0 % 0 mo | Documents" at bounding box center [302, 9] width 451 height 19
click at [524, 26] on icon "Icon/Download" at bounding box center [520, 27] width 14 height 14
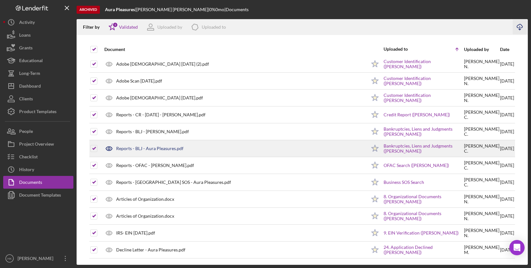
scroll to position [36, 0]
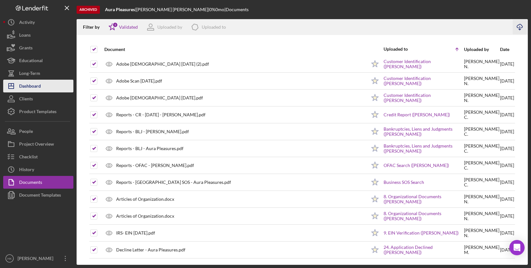
click at [44, 88] on button "Icon/Dashboard Dashboard" at bounding box center [38, 86] width 70 height 13
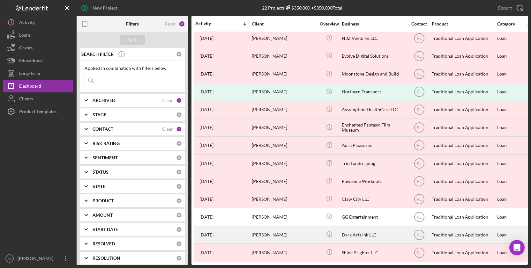
scroll to position [163, 0]
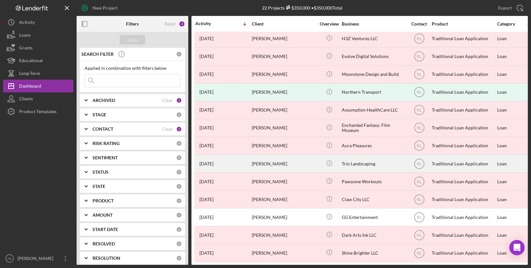
click at [367, 161] on div "Trio Landscaping" at bounding box center [374, 163] width 64 height 17
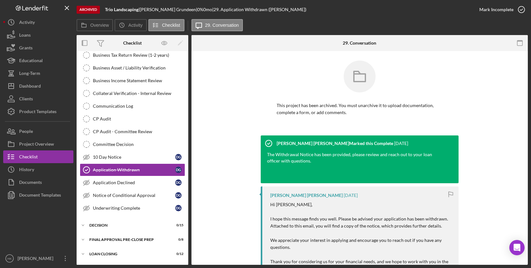
scroll to position [126, 0]
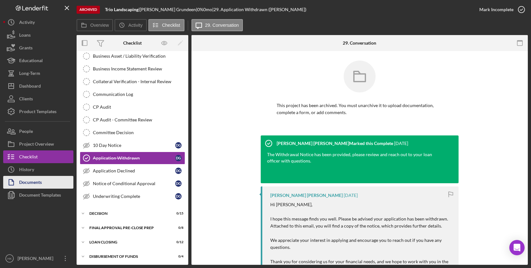
click at [46, 178] on button "Documents" at bounding box center [38, 182] width 70 height 13
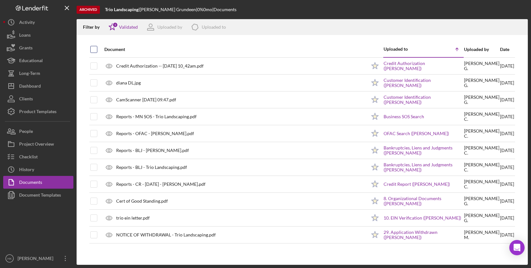
click at [93, 47] on input "checkbox" at bounding box center [94, 49] width 6 height 6
click at [517, 26] on icon "button" at bounding box center [519, 26] width 5 height 4
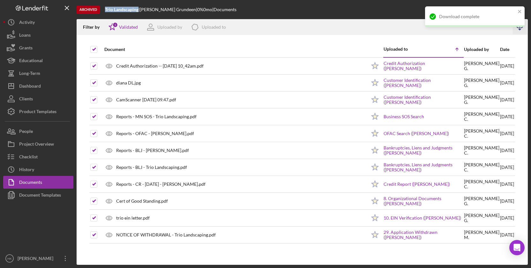
drag, startPoint x: 138, startPoint y: 10, endPoint x: 105, endPoint y: 9, distance: 33.2
click at [105, 9] on b "Trio Landscaping" at bounding box center [121, 9] width 33 height 5
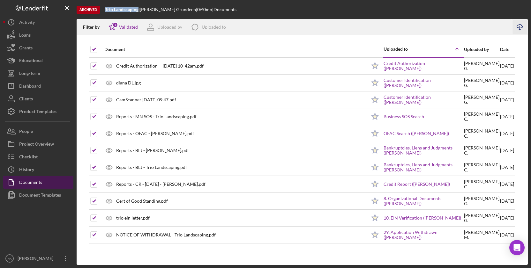
click at [33, 181] on div "Documents" at bounding box center [30, 183] width 23 height 14
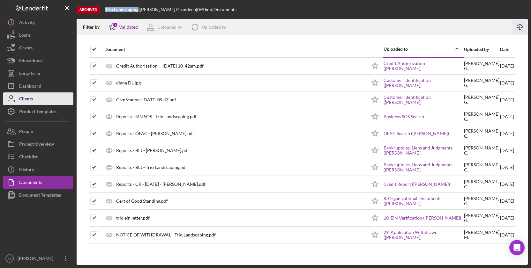
click at [33, 98] on button "Clients" at bounding box center [38, 98] width 70 height 13
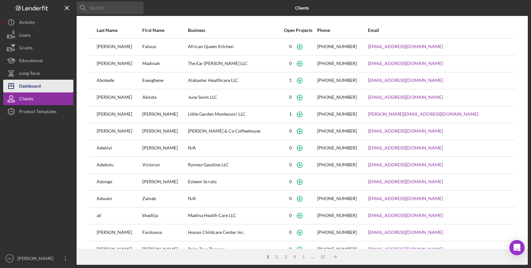
click at [33, 88] on div "Dashboard" at bounding box center [30, 87] width 22 height 14
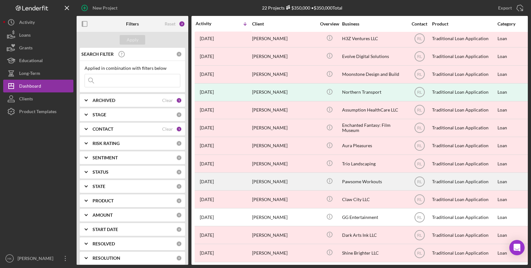
scroll to position [162, 0]
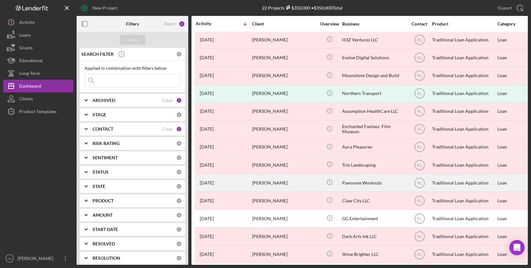
click at [362, 184] on div "Pawsome Workouts" at bounding box center [374, 182] width 64 height 17
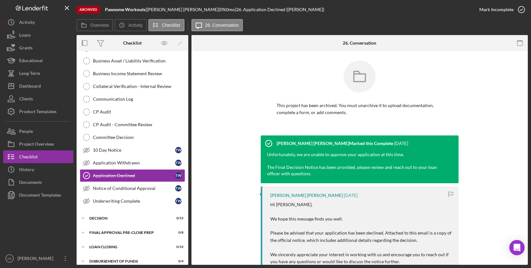
scroll to position [139, 0]
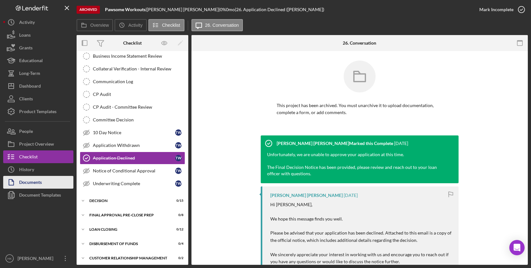
click at [50, 179] on button "Documents" at bounding box center [38, 182] width 70 height 13
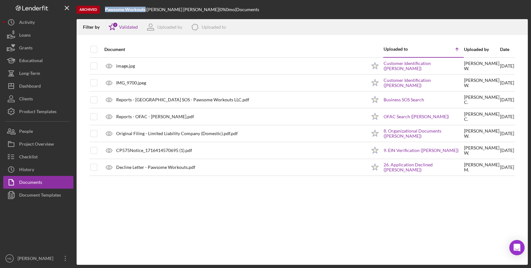
drag, startPoint x: 145, startPoint y: 11, endPoint x: 105, endPoint y: 10, distance: 39.9
click at [105, 10] on div "Pawsome Workouts |" at bounding box center [126, 9] width 42 height 5
click at [93, 54] on div at bounding box center [93, 49] width 7 height 15
click at [93, 51] on input "checkbox" at bounding box center [94, 49] width 6 height 6
click at [518, 27] on icon "Icon/Download" at bounding box center [520, 27] width 14 height 14
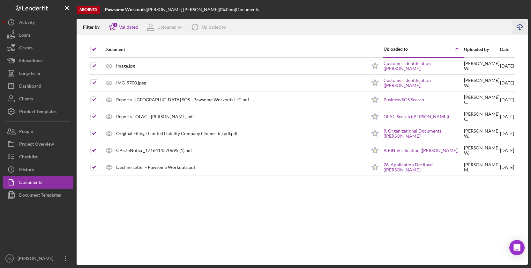
click at [518, 28] on icon "Icon/Download" at bounding box center [520, 27] width 14 height 14
click at [321, 19] on div "Filter by Icon/Star 1 Validated Uploaded by Icon/Product Uploaded to" at bounding box center [294, 27] width 435 height 16
click at [93, 47] on input "checkbox" at bounding box center [94, 49] width 6 height 6
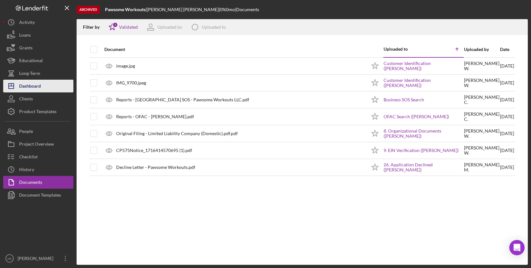
click at [43, 84] on button "Icon/Dashboard Dashboard" at bounding box center [38, 86] width 70 height 13
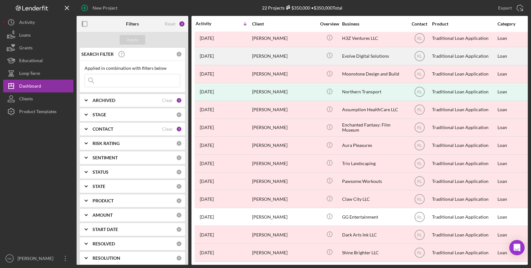
scroll to position [163, 0]
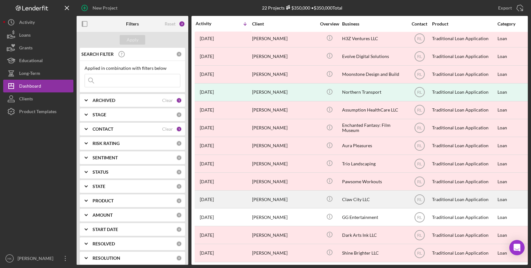
click at [357, 197] on div "Claw City LLC" at bounding box center [374, 199] width 64 height 17
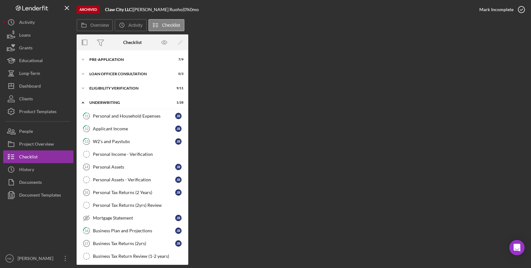
scroll to position [252, 0]
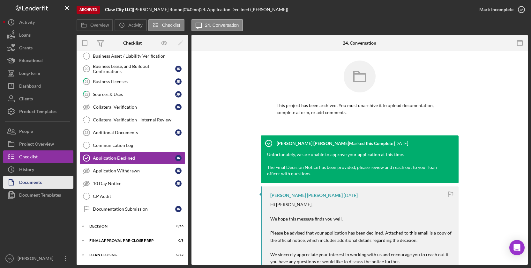
click at [44, 188] on button "Documents" at bounding box center [38, 182] width 70 height 13
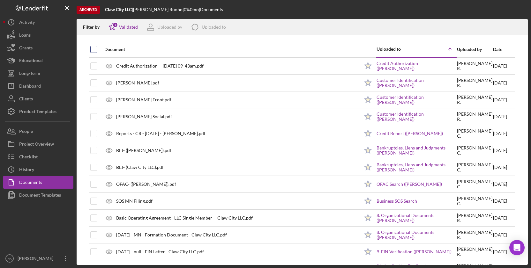
click at [95, 50] on input "checkbox" at bounding box center [94, 49] width 6 height 6
click at [521, 26] on icon "Icon/Download" at bounding box center [520, 27] width 14 height 14
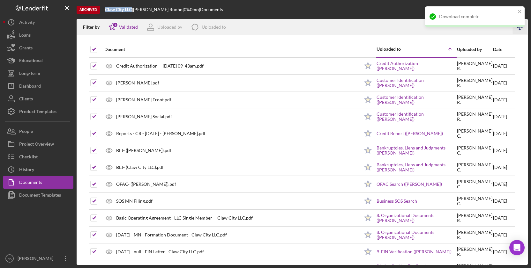
drag, startPoint x: 133, startPoint y: 10, endPoint x: 106, endPoint y: 9, distance: 27.1
click at [106, 9] on div "Claw City LLC |" at bounding box center [119, 9] width 28 height 5
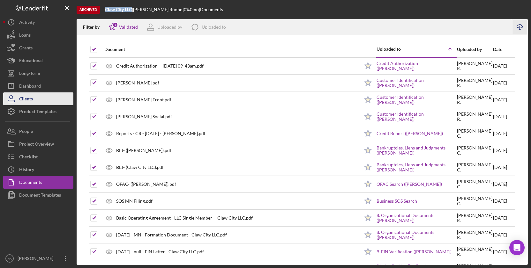
click at [26, 100] on div "Clients" at bounding box center [26, 99] width 14 height 14
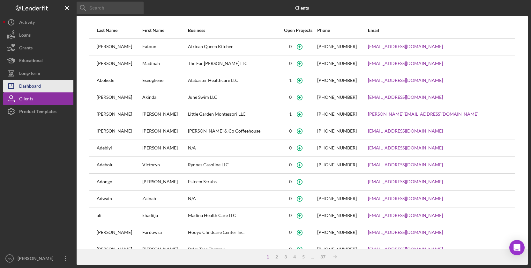
click at [13, 89] on polygon "button" at bounding box center [11, 86] width 5 height 5
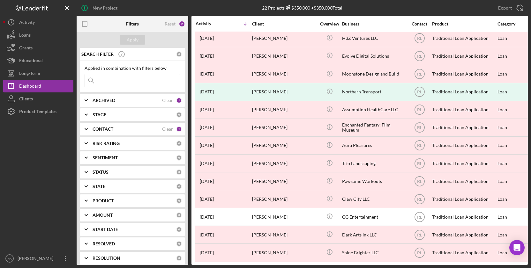
scroll to position [163, 0]
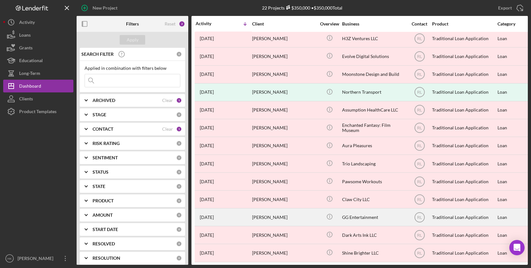
click at [354, 215] on div "GG Entertainment" at bounding box center [374, 217] width 64 height 17
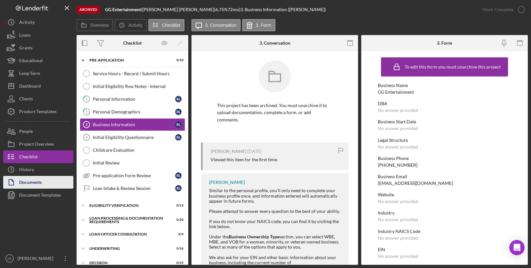
click at [22, 184] on div "Documents" at bounding box center [30, 183] width 23 height 14
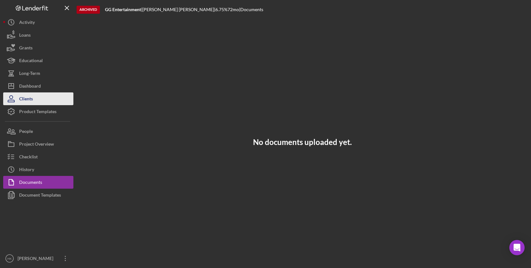
click at [50, 97] on button "Clients" at bounding box center [38, 98] width 70 height 13
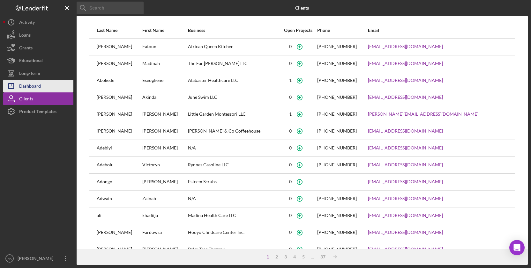
click at [33, 89] on div "Dashboard" at bounding box center [30, 87] width 22 height 14
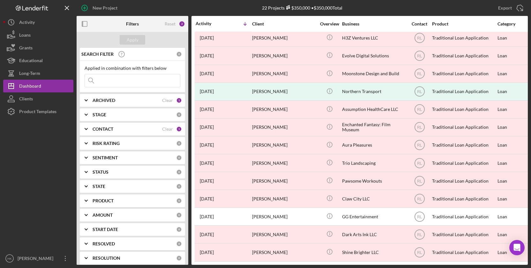
scroll to position [163, 0]
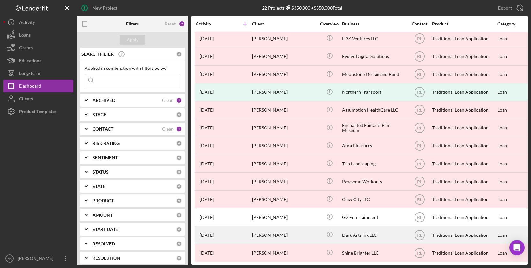
click at [352, 234] on div "Dark Arts Ink LLC" at bounding box center [374, 235] width 64 height 17
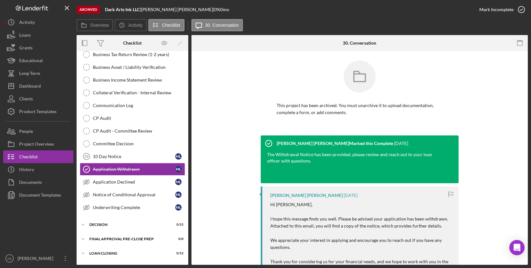
scroll to position [126, 0]
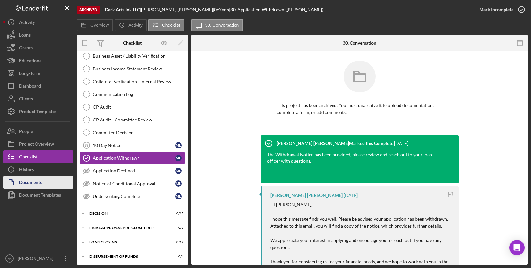
click at [39, 180] on div "Documents" at bounding box center [30, 183] width 23 height 14
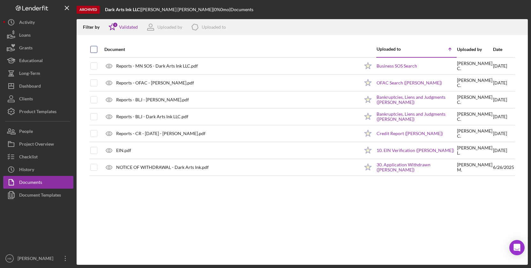
click at [95, 49] on input "checkbox" at bounding box center [94, 49] width 6 height 6
click at [521, 29] on icon "Icon/Download" at bounding box center [520, 27] width 14 height 14
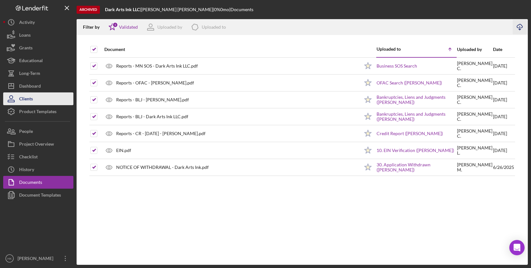
click at [26, 101] on div "Clients" at bounding box center [26, 99] width 14 height 14
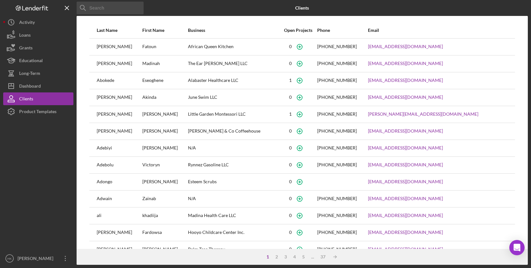
click at [18, 146] on div at bounding box center [38, 185] width 70 height 134
click at [37, 89] on div "Dashboard" at bounding box center [30, 87] width 22 height 14
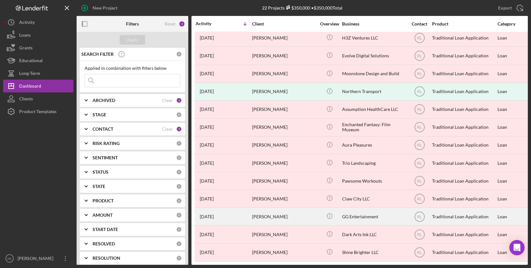
scroll to position [163, 0]
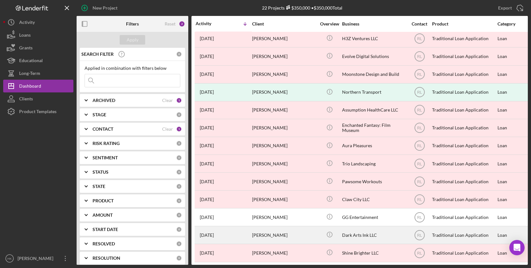
click at [359, 231] on div "Dark Arts Ink LLC" at bounding box center [374, 235] width 64 height 17
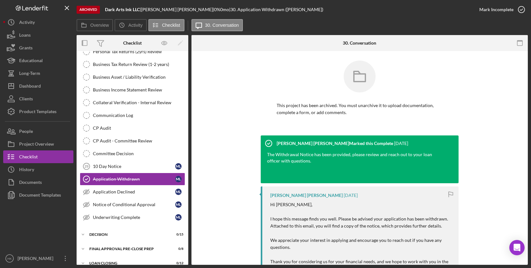
scroll to position [126, 0]
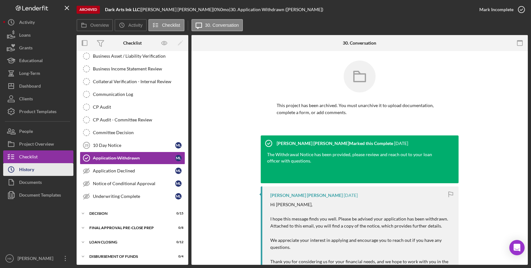
click at [17, 173] on icon "Icon/History" at bounding box center [11, 170] width 16 height 16
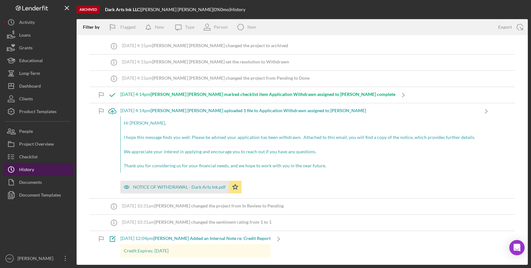
click at [17, 173] on icon "Icon/History" at bounding box center [11, 170] width 16 height 16
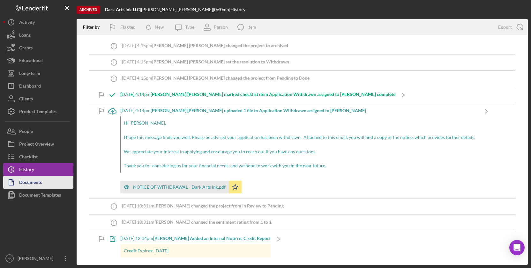
click at [18, 181] on icon "button" at bounding box center [11, 182] width 16 height 16
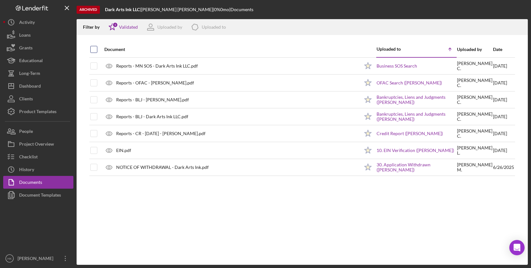
click at [91, 50] on input "checkbox" at bounding box center [94, 49] width 6 height 6
click at [518, 26] on icon "Icon/Download" at bounding box center [520, 27] width 14 height 14
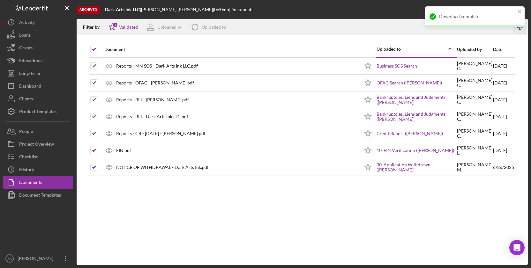
drag, startPoint x: 144, startPoint y: 8, endPoint x: 106, endPoint y: 7, distance: 38.0
click at [106, 7] on div "Dark Arts Ink LLC |" at bounding box center [123, 9] width 36 height 5
click at [142, 16] on div "Archived Dark Arts Ink LLC | [PERSON_NAME] | 0 % 0 mo | Documents" at bounding box center [302, 9] width 451 height 19
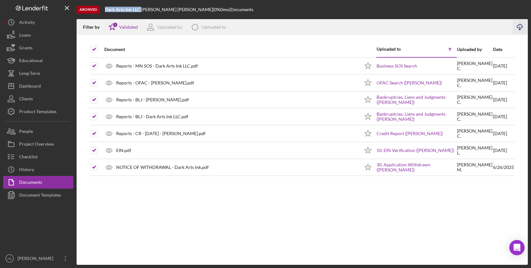
drag, startPoint x: 142, startPoint y: 11, endPoint x: 104, endPoint y: 10, distance: 38.0
click at [104, 10] on div "Archived Dark Arts Ink LLC | [PERSON_NAME] | 0 % 0 mo | Documents" at bounding box center [302, 9] width 451 height 19
click at [308, 35] on div at bounding box center [302, 38] width 451 height 6
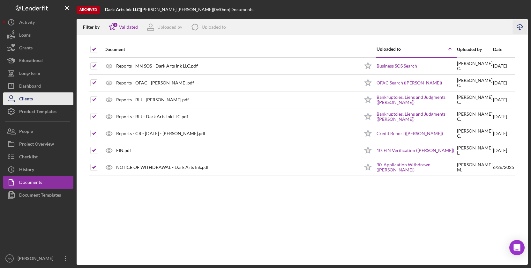
click at [47, 94] on button "Clients" at bounding box center [38, 98] width 70 height 13
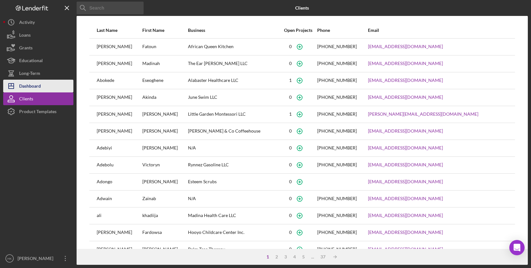
click at [39, 92] on div "Dashboard" at bounding box center [30, 87] width 22 height 14
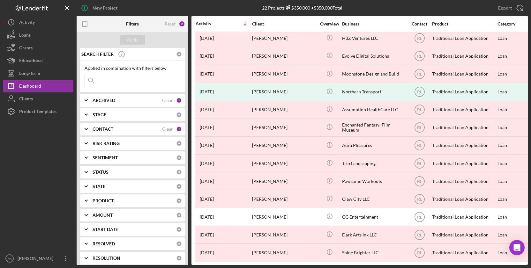
scroll to position [163, 0]
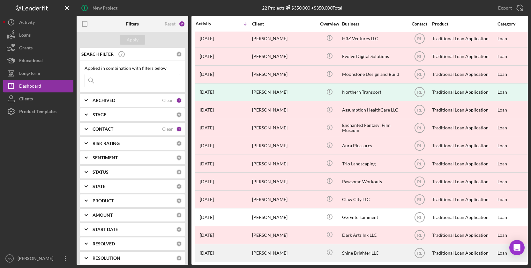
click at [373, 260] on div "Shine Brighter LLC" at bounding box center [374, 253] width 64 height 17
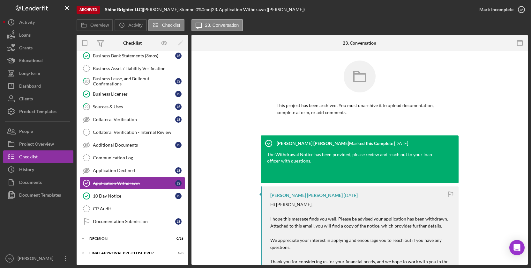
scroll to position [265, 0]
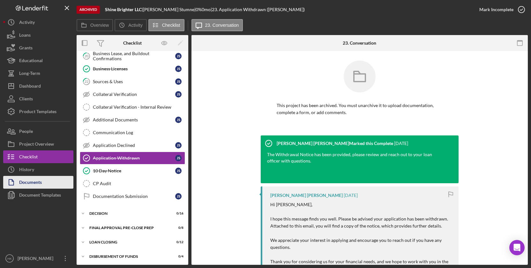
click at [48, 184] on button "Documents" at bounding box center [38, 182] width 70 height 13
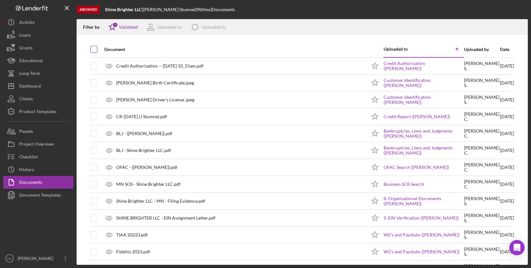
click at [94, 50] on input "checkbox" at bounding box center [94, 49] width 6 height 6
click at [523, 29] on icon "Icon/Download" at bounding box center [520, 27] width 14 height 14
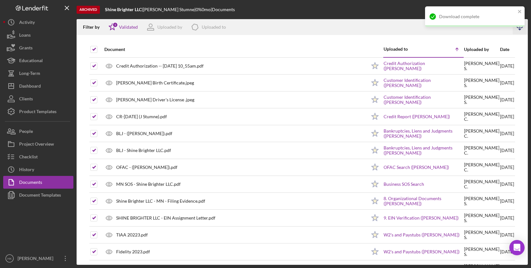
click at [318, 22] on div "Filter by Icon/Star 1 Validated Uploaded by Icon/Product Uploaded to" at bounding box center [294, 27] width 435 height 16
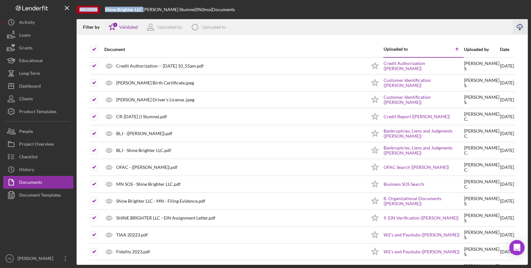
drag, startPoint x: 144, startPoint y: 10, endPoint x: 96, endPoint y: 5, distance: 48.1
click at [96, 5] on div "Archived Shine Brighter LLC | [PERSON_NAME] | 0 % 0 mo | Documents" at bounding box center [302, 9] width 451 height 19
click at [103, 9] on div "Archived Shine Brighter LLC | [PERSON_NAME] | 0 % 0 mo | Documents" at bounding box center [302, 9] width 451 height 19
drag, startPoint x: 143, startPoint y: 10, endPoint x: 107, endPoint y: 10, distance: 35.7
click at [107, 10] on div "Shine Brighter LLC |" at bounding box center [124, 9] width 38 height 5
